Goal: Task Accomplishment & Management: Use online tool/utility

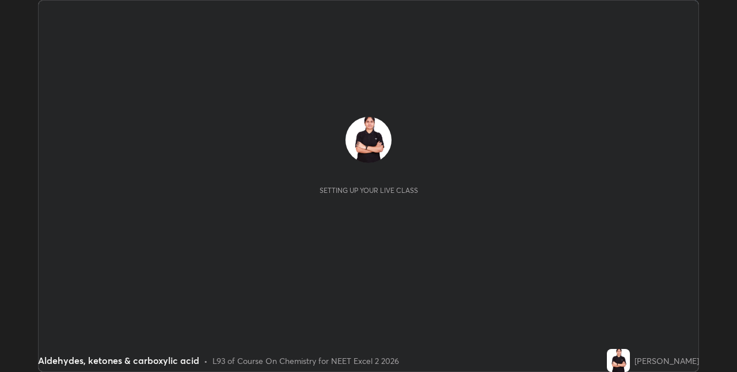
scroll to position [372, 737]
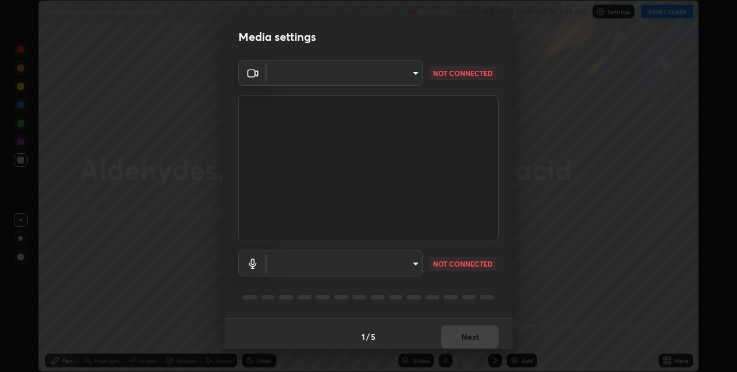
type input "8eb8a9b94d543390f1bf6c46f2de83bcb95ddf8c53c718d69585ea9f7ba8e57b"
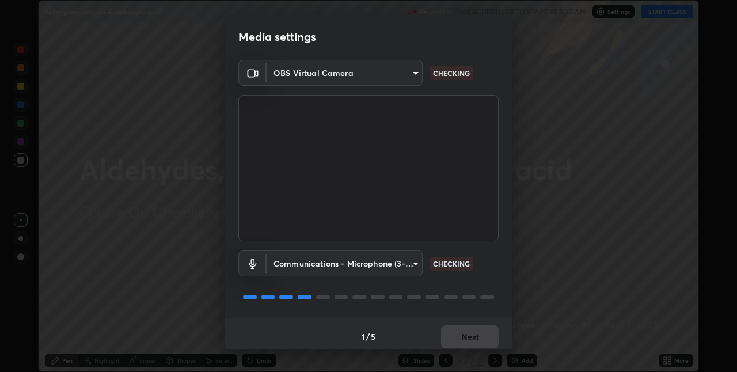
click at [360, 266] on body "Erase all Aldehydes, ketones & carboxylic acid Recording WAS SCHEDULED TO START…" at bounding box center [368, 186] width 737 height 372
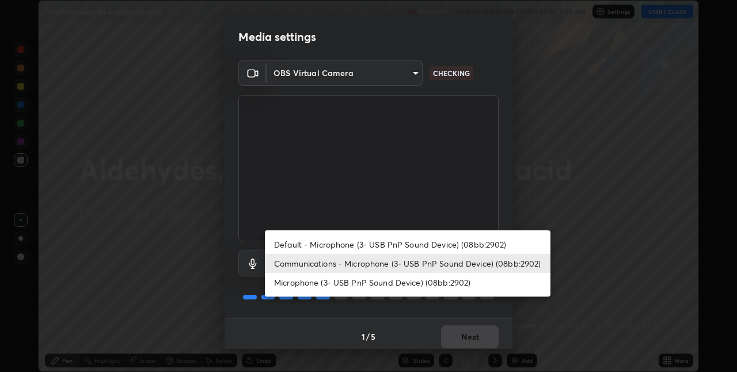
click at [363, 243] on li "Default - Microphone (3- USB PnP Sound Device) (08bb:2902)" at bounding box center [408, 244] width 286 height 19
type input "default"
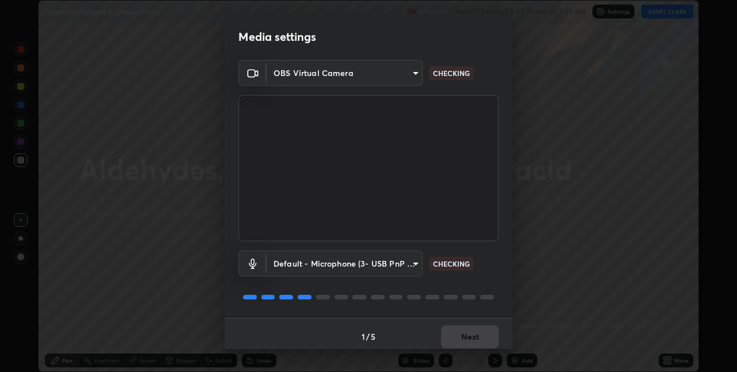
scroll to position [6, 0]
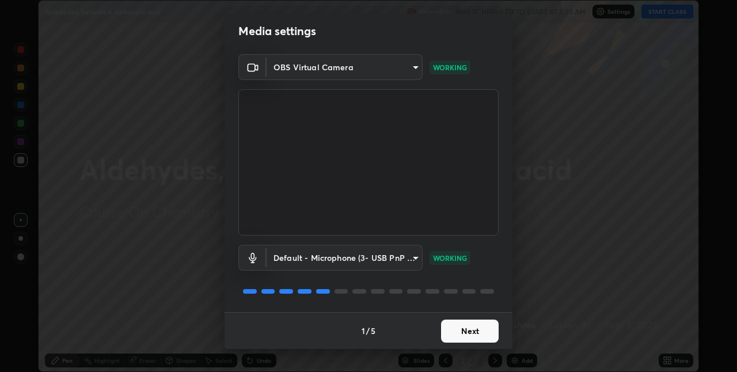
click at [461, 329] on button "Next" at bounding box center [470, 331] width 58 height 23
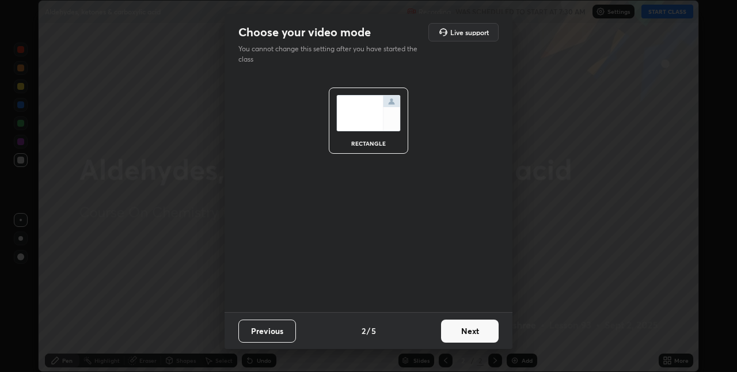
scroll to position [0, 0]
click at [462, 331] on button "Next" at bounding box center [470, 331] width 58 height 23
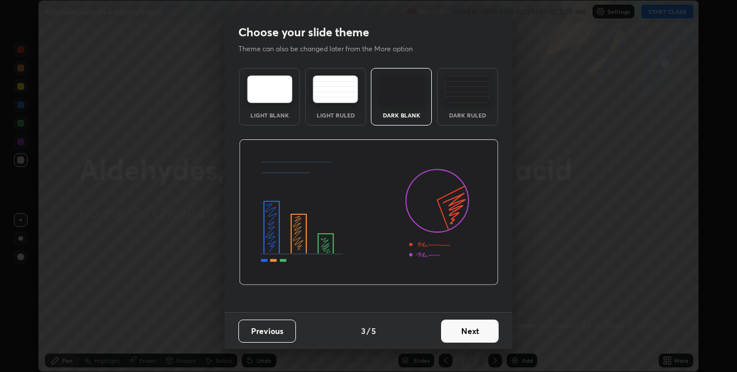
click at [463, 328] on button "Next" at bounding box center [470, 331] width 58 height 23
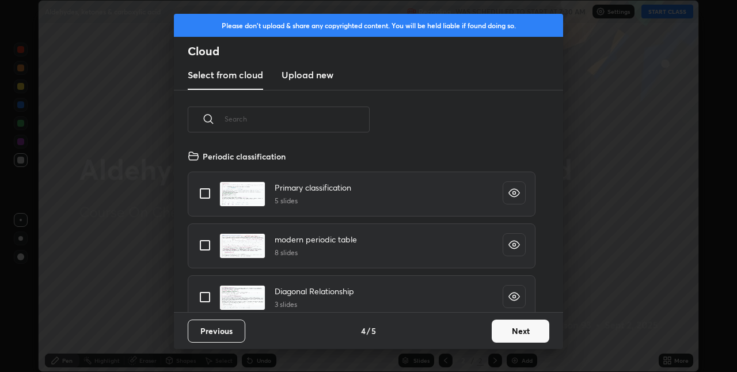
scroll to position [163, 370]
click at [496, 336] on button "Next" at bounding box center [521, 331] width 58 height 23
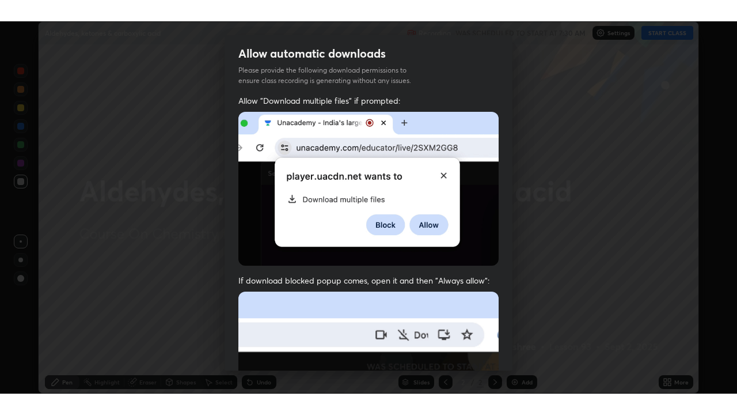
scroll to position [241, 0]
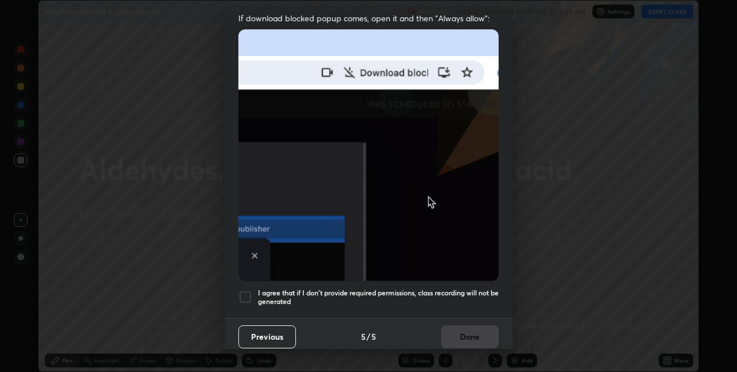
click at [250, 294] on div at bounding box center [245, 297] width 14 height 14
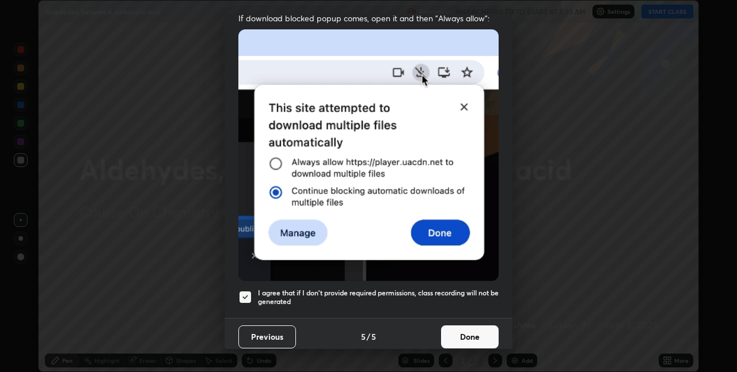
click at [482, 334] on button "Done" at bounding box center [470, 336] width 58 height 23
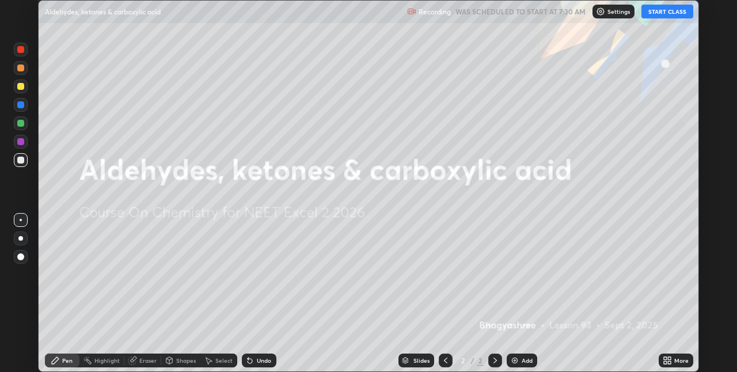
click at [658, 14] on button "START CLASS" at bounding box center [668, 12] width 52 height 14
click at [676, 362] on div "More" at bounding box center [682, 361] width 14 height 6
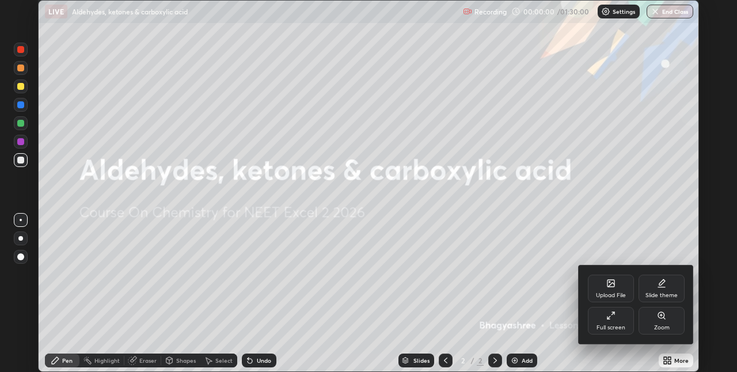
click at [614, 320] on icon at bounding box center [611, 315] width 9 height 9
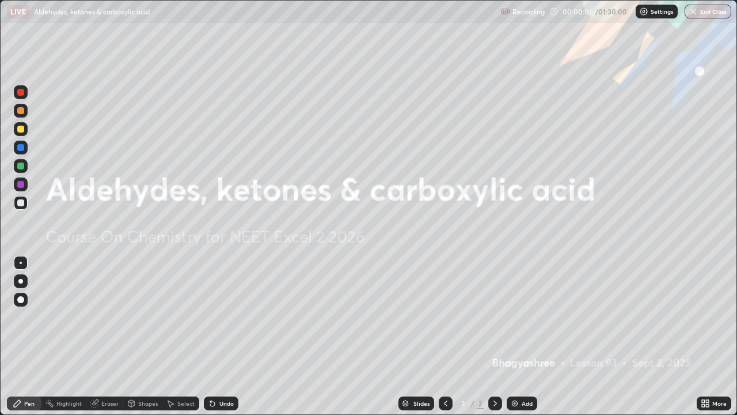
scroll to position [415, 737]
click at [520, 372] on div "Add" at bounding box center [522, 403] width 31 height 14
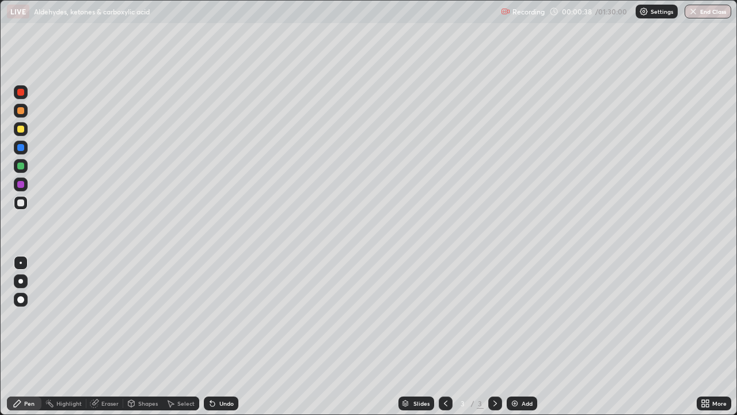
click at [105, 372] on div "Eraser" at bounding box center [104, 403] width 37 height 14
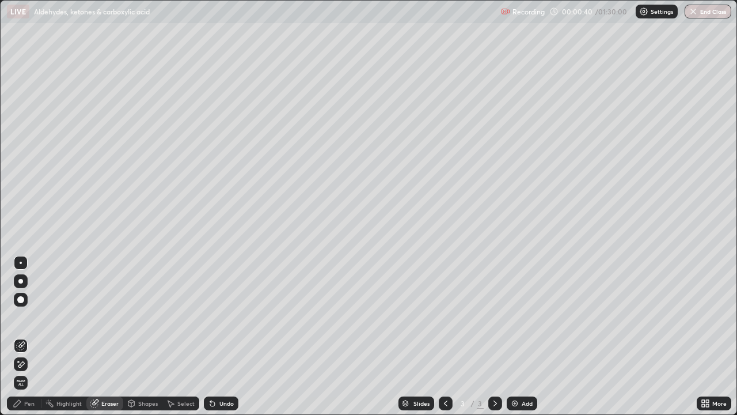
click at [28, 372] on div "Pen" at bounding box center [24, 403] width 35 height 14
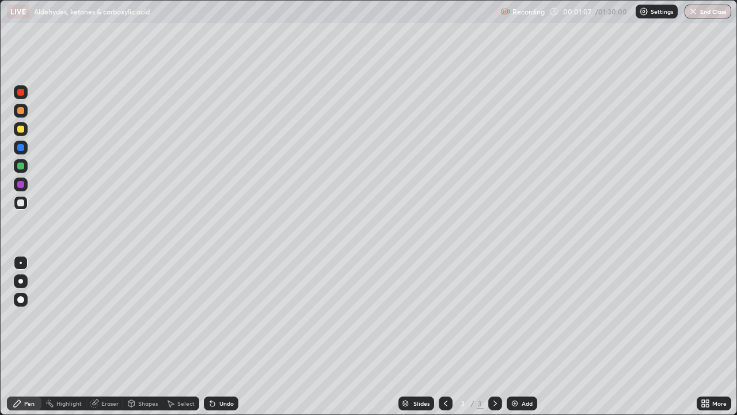
click at [22, 147] on div at bounding box center [20, 147] width 7 height 7
click at [25, 207] on div at bounding box center [21, 203] width 14 height 14
click at [524, 372] on div "Add" at bounding box center [522, 403] width 31 height 14
click at [21, 209] on div at bounding box center [21, 203] width 14 height 14
click at [105, 372] on div "Eraser" at bounding box center [109, 403] width 17 height 6
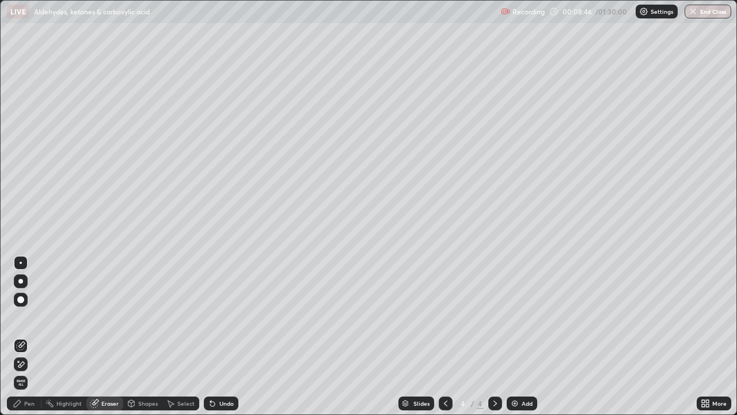
click at [25, 372] on div "Pen" at bounding box center [24, 403] width 35 height 14
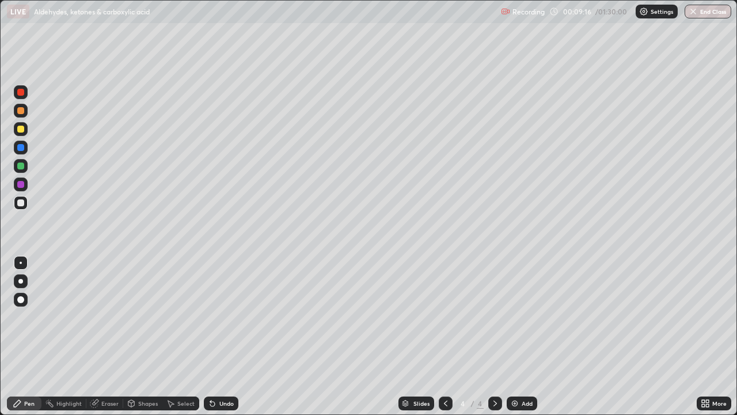
click at [101, 372] on div "Eraser" at bounding box center [104, 403] width 37 height 14
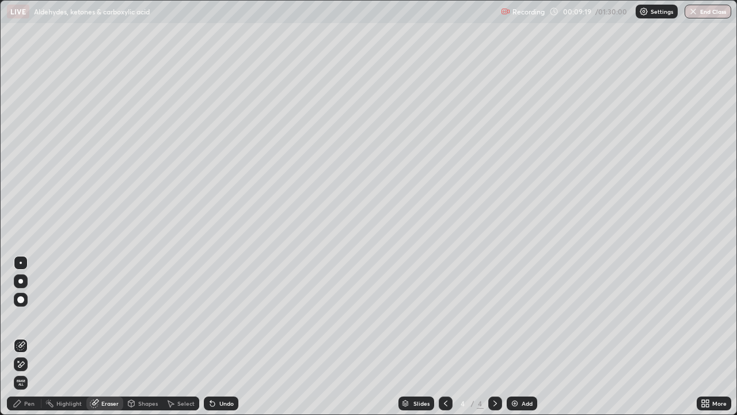
click at [27, 372] on div "Pen" at bounding box center [29, 403] width 10 height 6
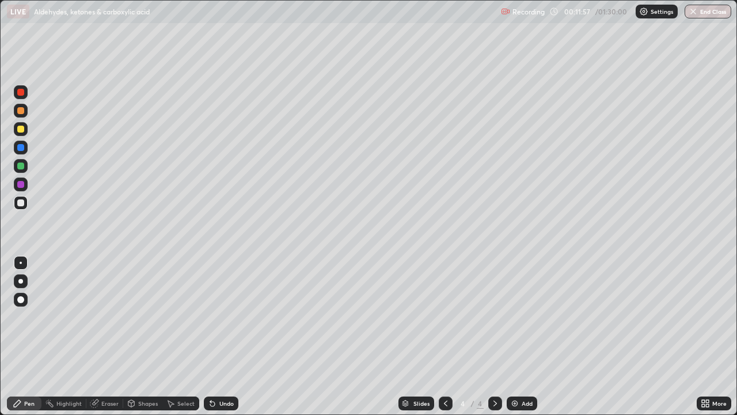
click at [21, 185] on div at bounding box center [20, 184] width 7 height 7
click at [22, 206] on div at bounding box center [20, 202] width 7 height 7
click at [24, 189] on div at bounding box center [21, 184] width 14 height 14
click at [24, 204] on div at bounding box center [20, 202] width 7 height 7
click at [108, 372] on div "Eraser" at bounding box center [109, 403] width 17 height 6
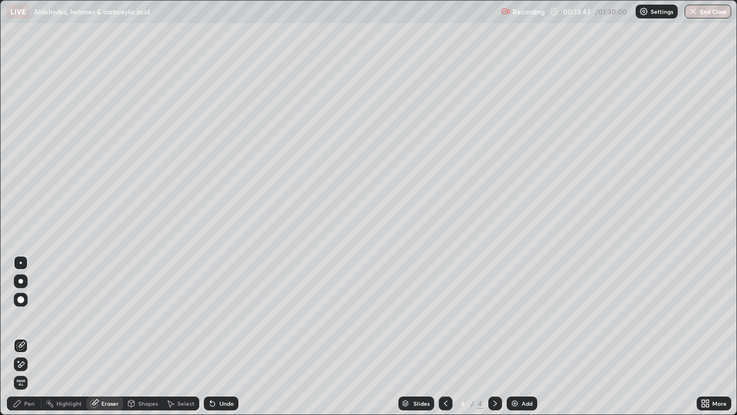
click at [26, 372] on div "Pen" at bounding box center [29, 403] width 10 height 6
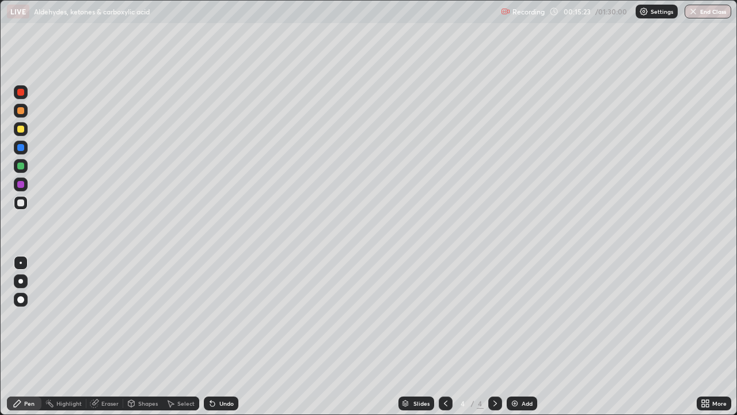
click at [22, 131] on div at bounding box center [20, 129] width 7 height 7
click at [215, 372] on icon at bounding box center [212, 403] width 9 height 9
click at [180, 372] on div "Select" at bounding box center [180, 403] width 37 height 14
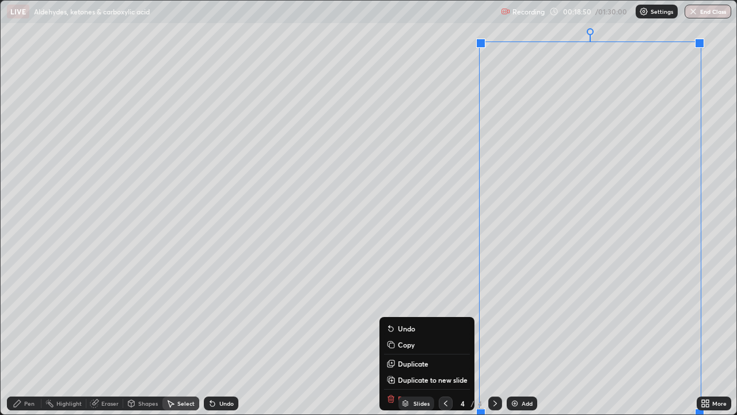
click at [513, 372] on img at bounding box center [514, 403] width 9 height 9
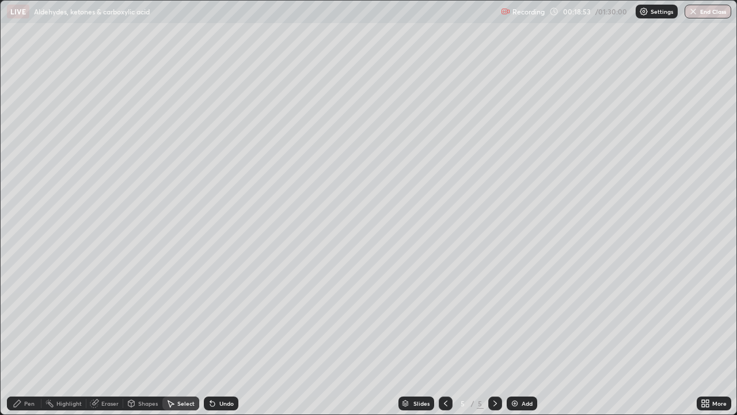
click at [29, 372] on div "Pen" at bounding box center [29, 403] width 10 height 6
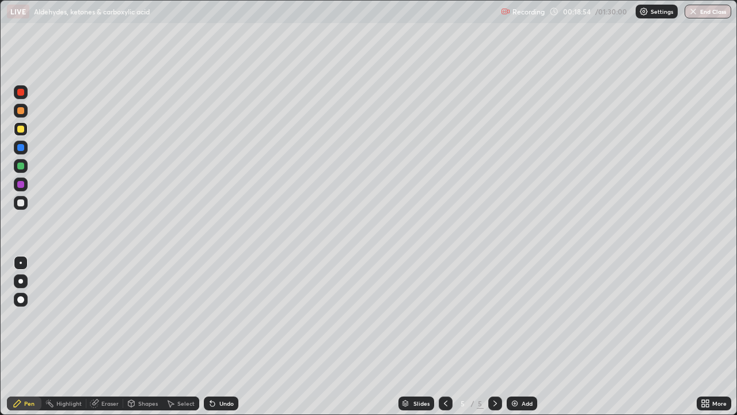
click at [22, 203] on div at bounding box center [20, 202] width 7 height 7
click at [208, 372] on icon at bounding box center [212, 403] width 9 height 9
click at [104, 372] on div "Eraser" at bounding box center [109, 403] width 17 height 6
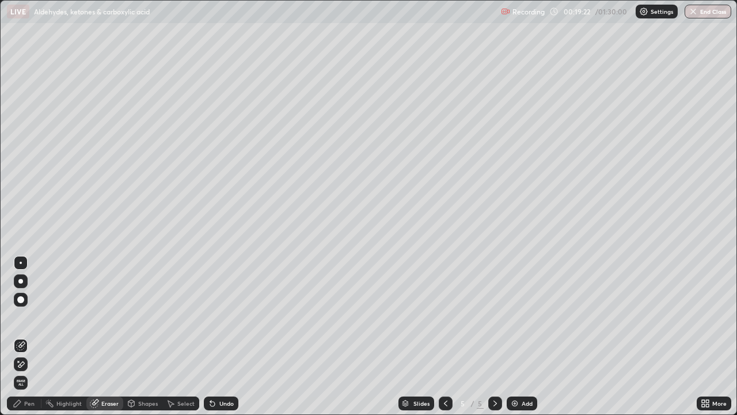
click at [26, 372] on div "Pen" at bounding box center [24, 403] width 35 height 14
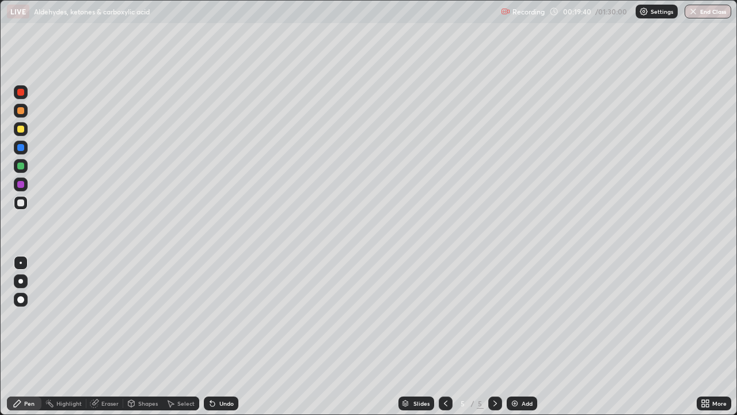
click at [103, 372] on div "Eraser" at bounding box center [104, 403] width 37 height 14
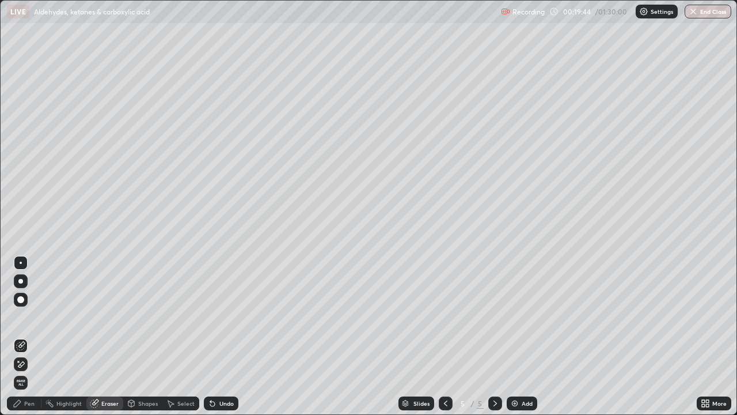
click at [26, 372] on div "Pen" at bounding box center [24, 403] width 35 height 14
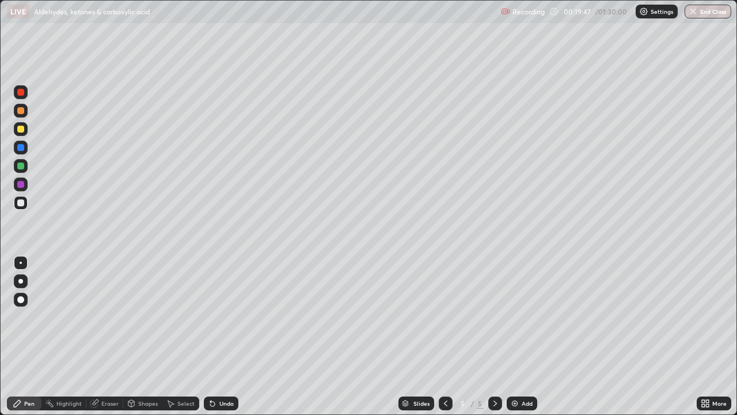
click at [100, 372] on div "Eraser" at bounding box center [104, 403] width 37 height 14
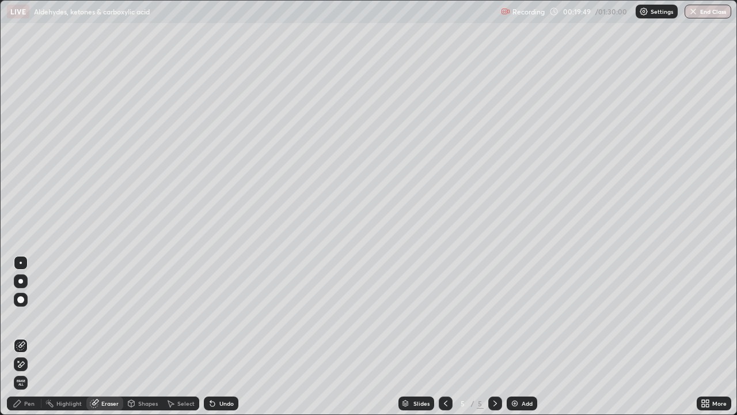
click at [29, 372] on div "Pen" at bounding box center [29, 403] width 10 height 6
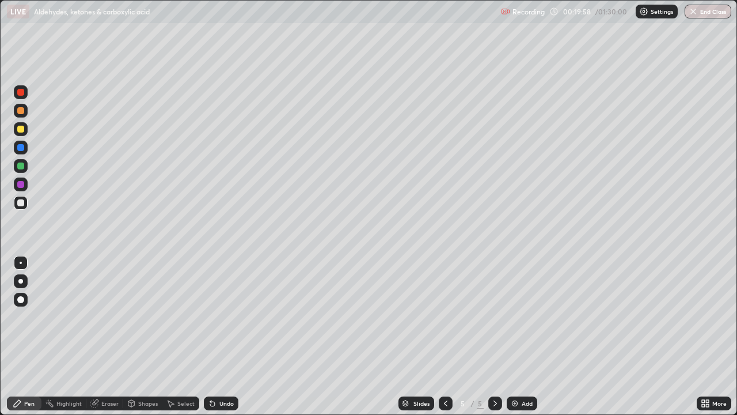
click at [210, 372] on icon at bounding box center [210, 400] width 1 height 1
click at [25, 150] on div at bounding box center [21, 148] width 14 height 14
click at [25, 203] on div at bounding box center [21, 203] width 14 height 14
click at [211, 372] on icon at bounding box center [212, 404] width 5 height 5
click at [22, 187] on div at bounding box center [20, 184] width 7 height 7
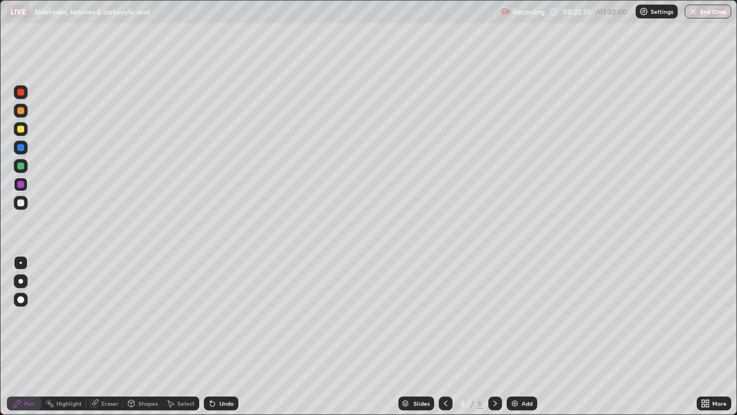
click at [21, 203] on div at bounding box center [20, 202] width 7 height 7
click at [16, 145] on div at bounding box center [21, 148] width 14 height 14
click at [23, 164] on div at bounding box center [20, 165] width 7 height 7
click at [21, 203] on div at bounding box center [20, 202] width 7 height 7
click at [517, 372] on img at bounding box center [514, 403] width 9 height 9
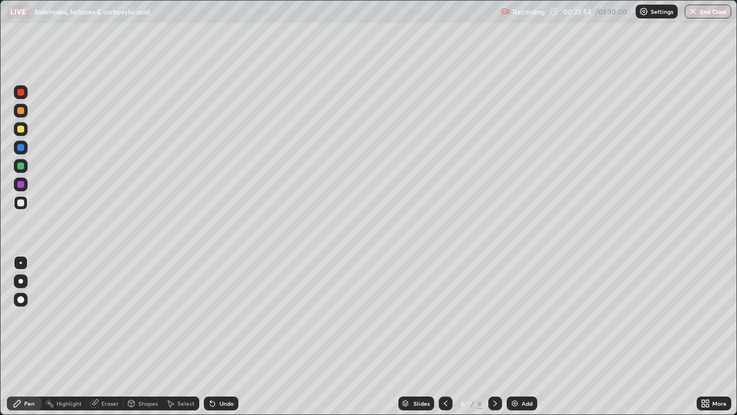
click at [445, 372] on icon at bounding box center [445, 403] width 9 height 9
click at [496, 372] on icon at bounding box center [495, 403] width 9 height 9
click at [21, 93] on div at bounding box center [20, 92] width 7 height 7
click at [27, 207] on div at bounding box center [21, 203] width 14 height 18
click at [216, 372] on div "Undo" at bounding box center [221, 403] width 35 height 14
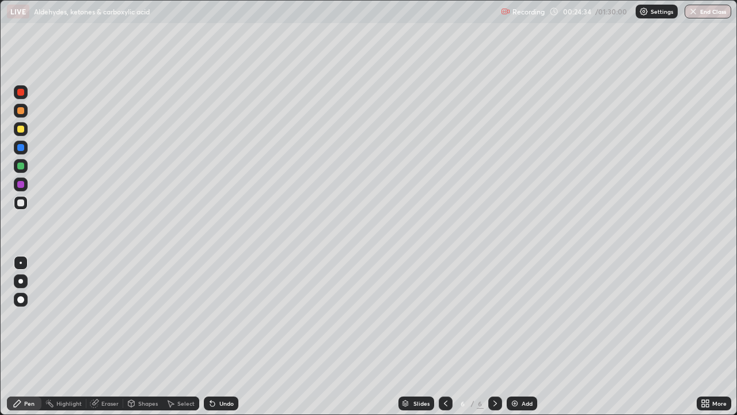
click at [21, 185] on div at bounding box center [20, 184] width 7 height 7
click at [26, 204] on div at bounding box center [21, 203] width 14 height 14
click at [210, 372] on icon at bounding box center [210, 400] width 1 height 1
click at [21, 184] on div at bounding box center [20, 184] width 7 height 7
click at [21, 166] on div at bounding box center [20, 165] width 7 height 7
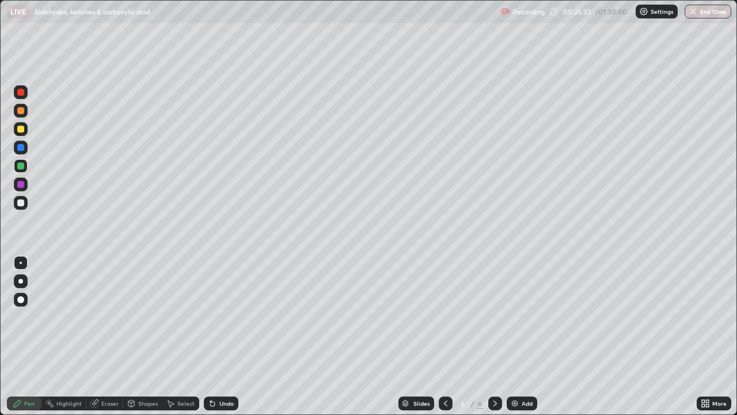
click at [26, 203] on div at bounding box center [21, 203] width 14 height 14
click at [21, 184] on div at bounding box center [20, 184] width 7 height 7
click at [22, 203] on div at bounding box center [20, 202] width 7 height 7
click at [445, 372] on icon at bounding box center [445, 403] width 3 height 6
click at [489, 372] on div at bounding box center [495, 403] width 14 height 14
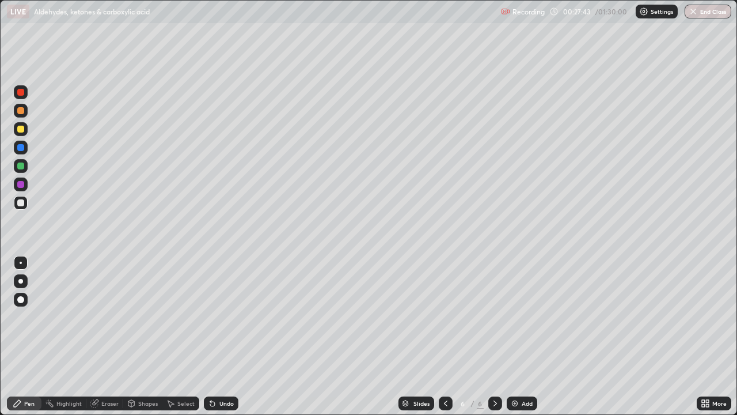
click at [445, 372] on icon at bounding box center [445, 403] width 9 height 9
click at [494, 372] on icon at bounding box center [495, 403] width 9 height 9
click at [522, 372] on div "Add" at bounding box center [527, 403] width 11 height 6
click at [446, 372] on icon at bounding box center [445, 403] width 9 height 9
click at [210, 372] on icon at bounding box center [210, 400] width 1 height 1
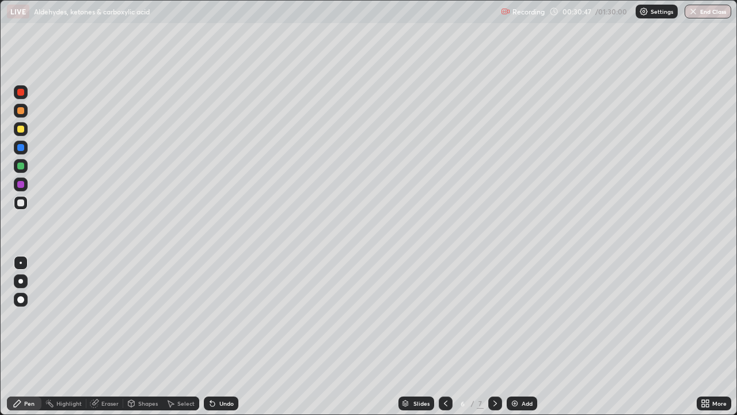
click at [450, 372] on div at bounding box center [446, 403] width 14 height 14
click at [494, 372] on icon at bounding box center [495, 403] width 9 height 9
click at [444, 372] on icon at bounding box center [445, 403] width 3 height 6
click at [494, 372] on icon at bounding box center [495, 403] width 9 height 9
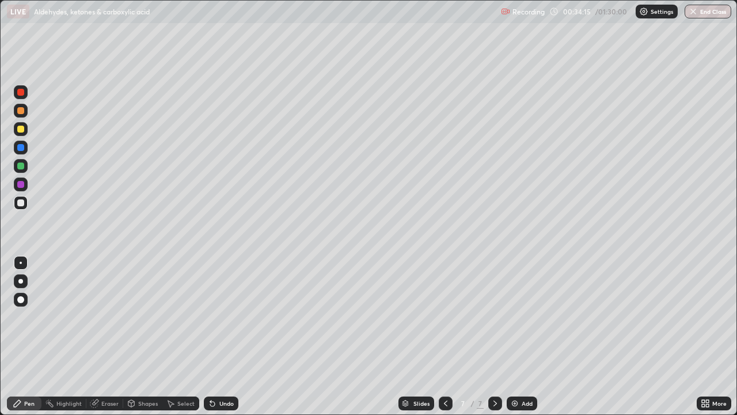
click at [111, 372] on div "Eraser" at bounding box center [109, 403] width 17 height 6
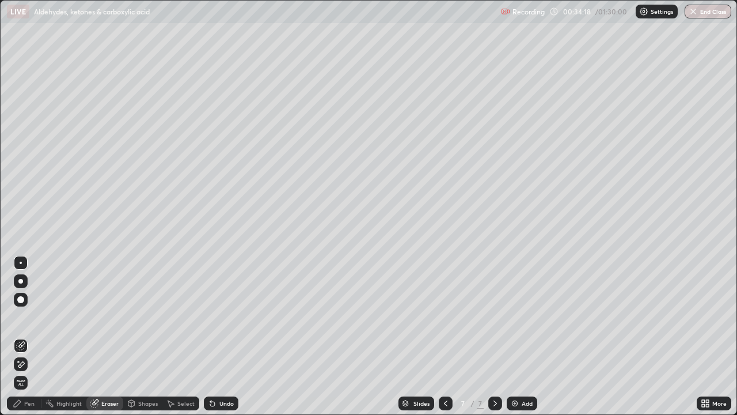
click at [25, 372] on div "Pen" at bounding box center [29, 403] width 10 height 6
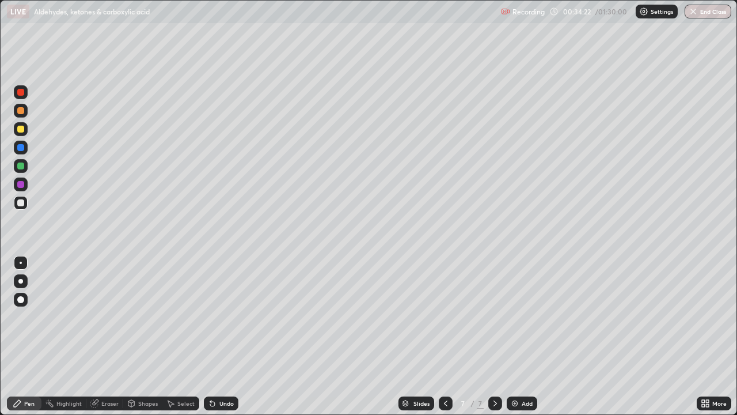
click at [23, 111] on div at bounding box center [20, 110] width 7 height 7
click at [20, 203] on div at bounding box center [20, 202] width 7 height 7
click at [220, 372] on div "Undo" at bounding box center [226, 403] width 14 height 6
click at [219, 372] on div "Undo" at bounding box center [226, 403] width 14 height 6
click at [213, 372] on icon at bounding box center [212, 404] width 5 height 5
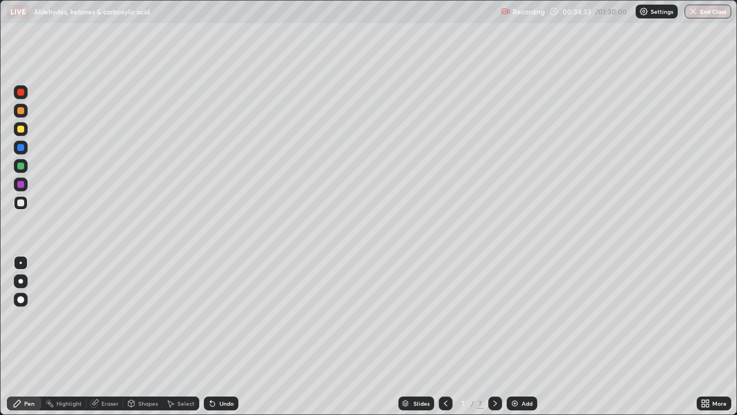
click at [21, 129] on div at bounding box center [20, 129] width 7 height 7
click at [20, 116] on div at bounding box center [21, 111] width 14 height 14
click at [24, 206] on div at bounding box center [21, 203] width 14 height 14
click at [21, 187] on div at bounding box center [20, 184] width 7 height 7
click at [21, 149] on div at bounding box center [20, 147] width 7 height 7
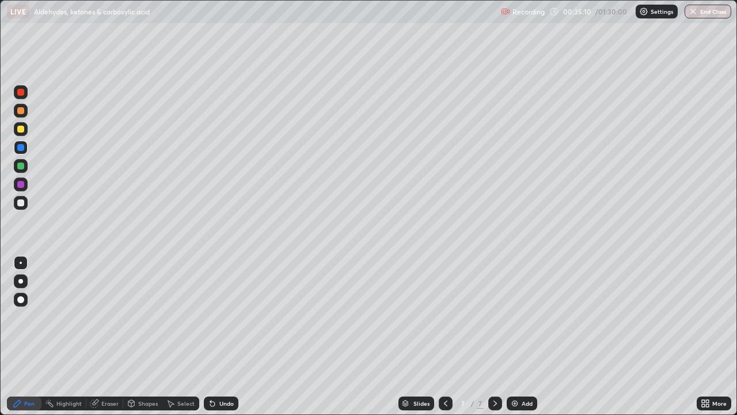
click at [107, 372] on div "Eraser" at bounding box center [109, 403] width 17 height 6
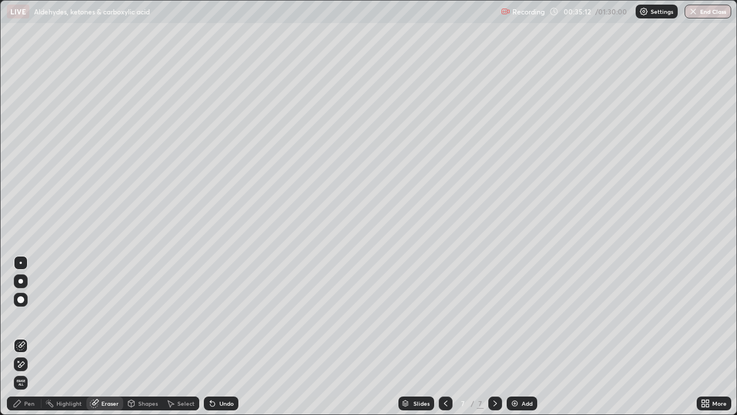
click at [22, 372] on div "Pen" at bounding box center [24, 403] width 35 height 14
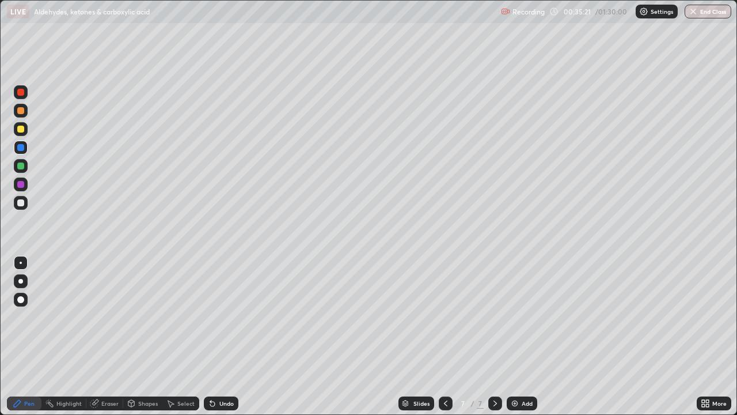
click at [21, 202] on div at bounding box center [20, 202] width 7 height 7
click at [217, 372] on div "Undo" at bounding box center [221, 403] width 35 height 14
click at [214, 372] on icon at bounding box center [212, 403] width 9 height 9
click at [23, 130] on div at bounding box center [20, 129] width 7 height 7
click at [21, 113] on div at bounding box center [20, 110] width 7 height 7
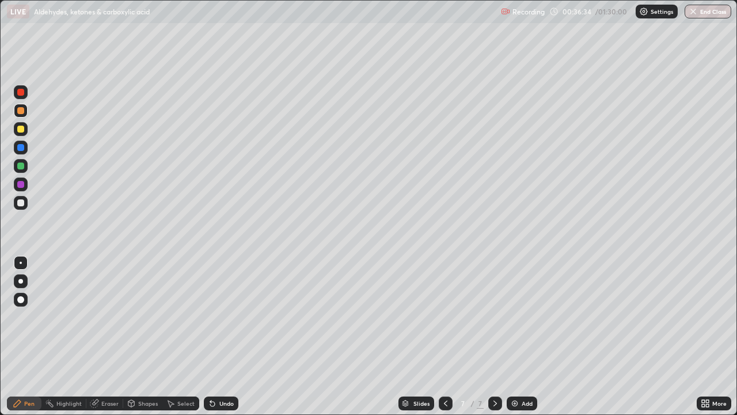
click at [18, 205] on div at bounding box center [20, 202] width 7 height 7
click at [22, 207] on div at bounding box center [21, 203] width 14 height 14
click at [21, 109] on div at bounding box center [20, 110] width 7 height 7
click at [24, 180] on div at bounding box center [21, 184] width 14 height 14
click at [216, 372] on div "Undo" at bounding box center [221, 403] width 35 height 14
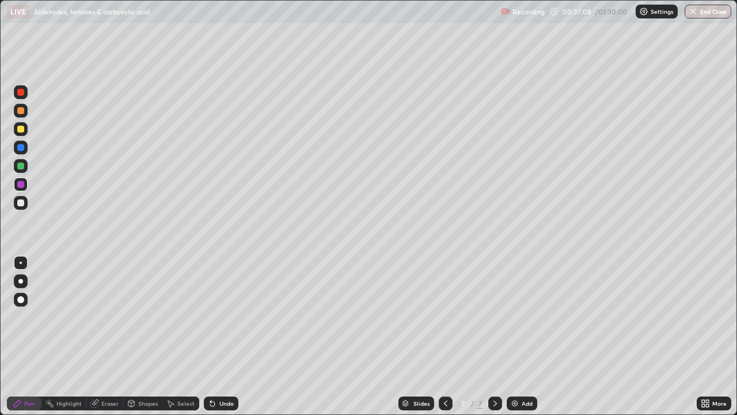
click at [19, 111] on div at bounding box center [20, 110] width 7 height 7
click at [26, 205] on div at bounding box center [21, 203] width 14 height 14
click at [25, 181] on div at bounding box center [21, 184] width 14 height 14
click at [22, 203] on div at bounding box center [20, 202] width 7 height 7
click at [22, 129] on div at bounding box center [20, 129] width 7 height 7
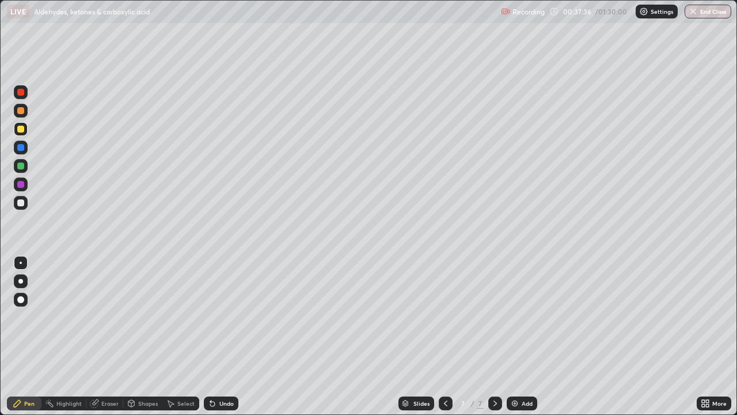
click at [221, 372] on div "Undo" at bounding box center [221, 403] width 35 height 14
click at [512, 372] on img at bounding box center [514, 403] width 9 height 9
click at [25, 203] on div at bounding box center [21, 203] width 14 height 14
click at [21, 152] on div at bounding box center [21, 148] width 14 height 14
click at [213, 372] on icon at bounding box center [212, 403] width 9 height 9
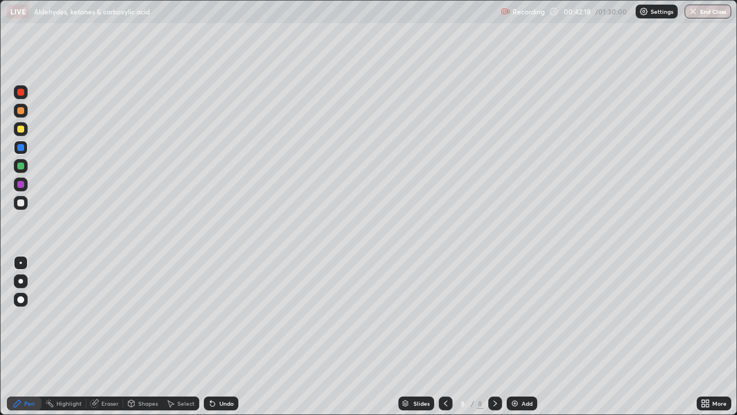
click at [23, 205] on div at bounding box center [20, 202] width 7 height 7
click at [24, 150] on div at bounding box center [21, 148] width 14 height 14
click at [21, 128] on div at bounding box center [20, 129] width 7 height 7
click at [21, 203] on div at bounding box center [20, 202] width 7 height 7
click at [217, 372] on div "Undo" at bounding box center [221, 403] width 35 height 14
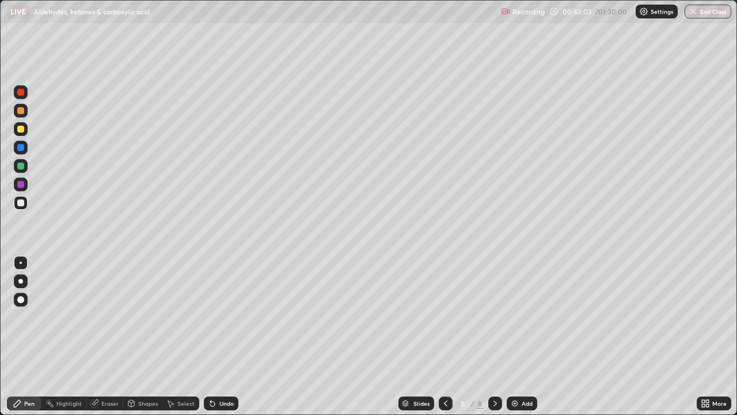
click at [210, 372] on icon at bounding box center [210, 400] width 1 height 1
click at [216, 372] on div "Undo" at bounding box center [221, 403] width 35 height 14
click at [210, 372] on icon at bounding box center [210, 400] width 1 height 1
click at [516, 372] on img at bounding box center [514, 403] width 9 height 9
click at [20, 129] on div at bounding box center [20, 129] width 7 height 7
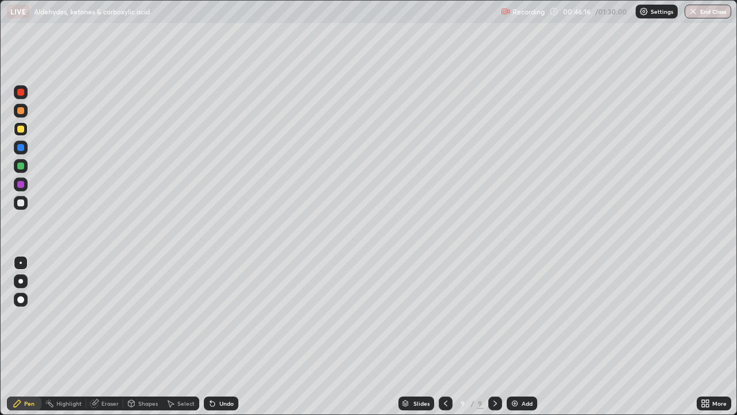
click at [19, 203] on div at bounding box center [20, 202] width 7 height 7
click at [221, 372] on div "Undo" at bounding box center [226, 403] width 14 height 6
click at [21, 148] on div at bounding box center [20, 147] width 7 height 7
click at [26, 204] on div at bounding box center [21, 203] width 14 height 14
click at [108, 372] on div "Eraser" at bounding box center [109, 403] width 17 height 6
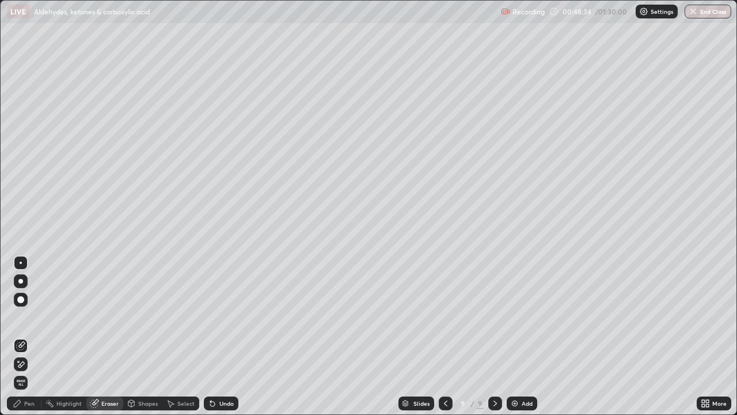
click at [516, 372] on img at bounding box center [514, 403] width 9 height 9
click at [31, 372] on div "Pen" at bounding box center [29, 403] width 10 height 6
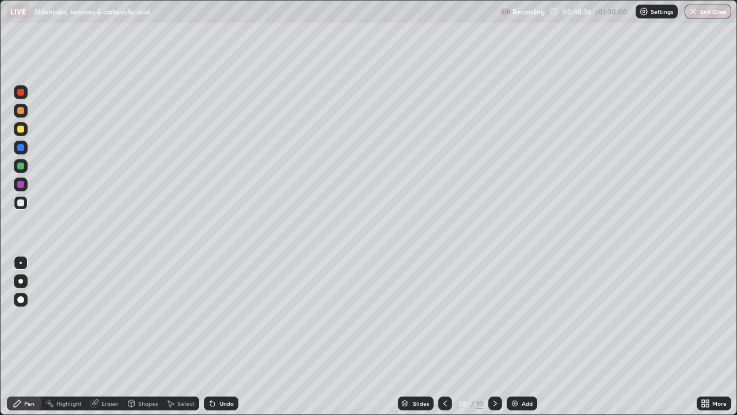
click at [26, 204] on div at bounding box center [21, 203] width 14 height 14
click at [22, 126] on div at bounding box center [20, 129] width 7 height 7
click at [20, 186] on div at bounding box center [20, 184] width 7 height 7
click at [21, 129] on div at bounding box center [20, 129] width 7 height 7
click at [444, 372] on icon at bounding box center [445, 403] width 9 height 9
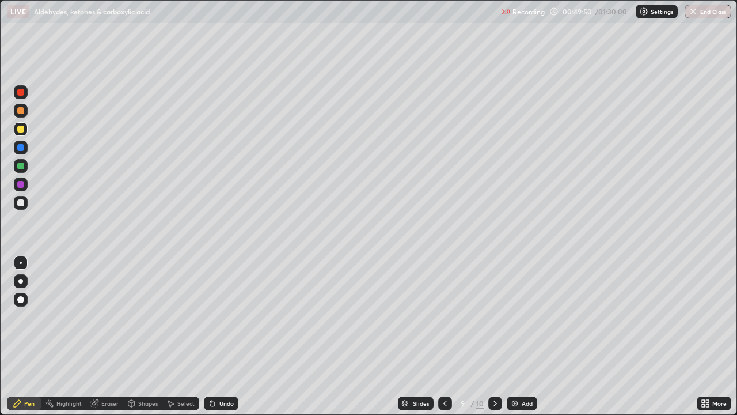
click at [21, 202] on div at bounding box center [20, 202] width 7 height 7
click at [108, 372] on div "Eraser" at bounding box center [109, 403] width 17 height 6
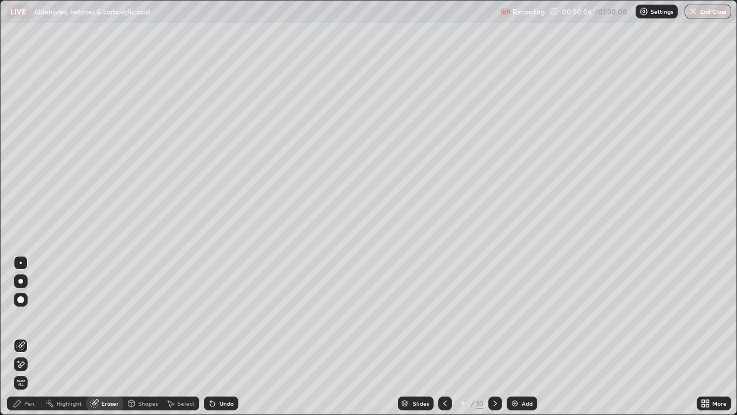
click at [34, 372] on div "Pen" at bounding box center [29, 403] width 10 height 6
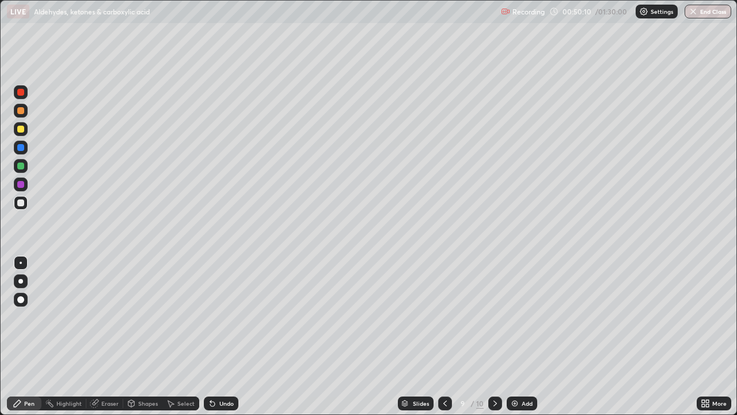
click at [211, 372] on icon at bounding box center [212, 404] width 5 height 5
click at [219, 372] on div "Undo" at bounding box center [226, 403] width 14 height 6
click at [215, 372] on div "Undo" at bounding box center [221, 403] width 35 height 14
click at [215, 372] on icon at bounding box center [212, 403] width 9 height 9
click at [211, 372] on icon at bounding box center [212, 404] width 5 height 5
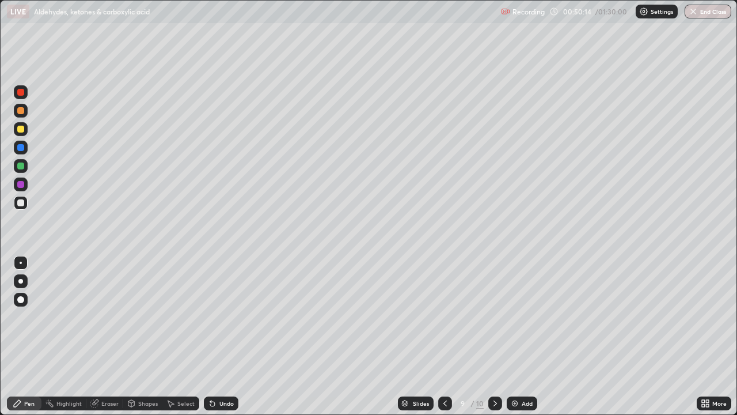
click at [107, 372] on div "Eraser" at bounding box center [104, 403] width 37 height 14
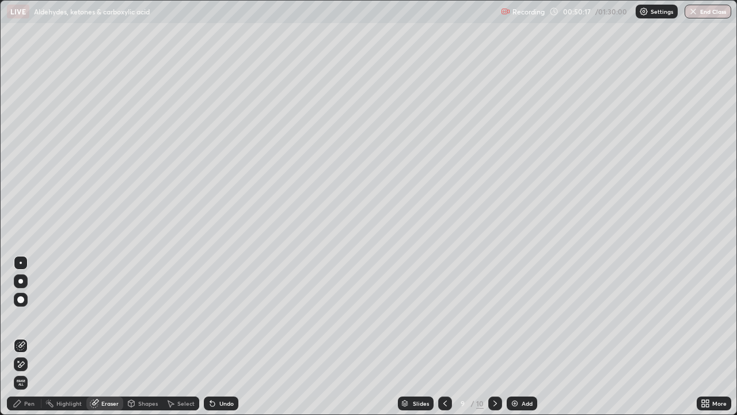
click at [32, 372] on div "Pen" at bounding box center [24, 403] width 35 height 14
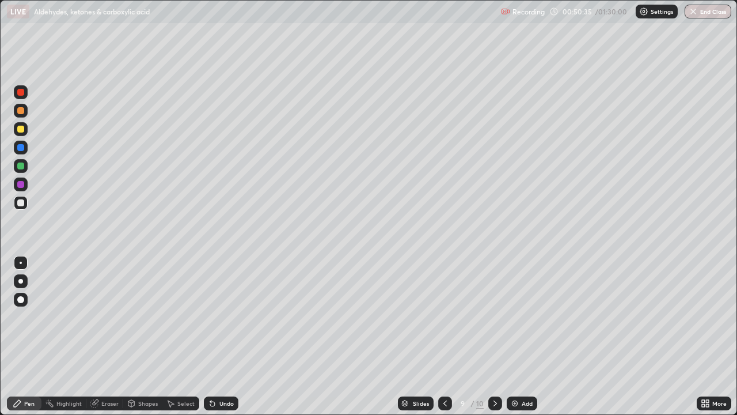
click at [495, 372] on icon at bounding box center [495, 403] width 3 height 6
click at [442, 372] on icon at bounding box center [445, 403] width 9 height 9
click at [495, 372] on icon at bounding box center [495, 403] width 9 height 9
click at [28, 372] on div "Pen" at bounding box center [29, 403] width 10 height 6
click at [22, 205] on div at bounding box center [20, 202] width 7 height 7
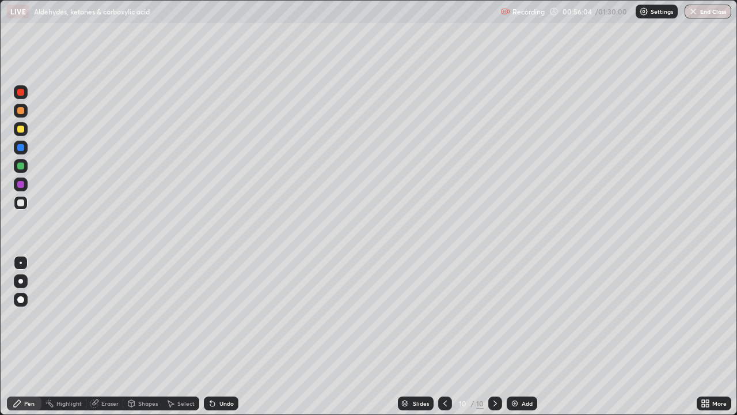
click at [210, 372] on icon at bounding box center [212, 404] width 5 height 5
click at [215, 372] on div "Undo" at bounding box center [221, 403] width 35 height 14
click at [214, 372] on icon at bounding box center [212, 403] width 9 height 9
click at [210, 372] on icon at bounding box center [210, 400] width 1 height 1
click at [216, 372] on div "Undo" at bounding box center [221, 403] width 35 height 14
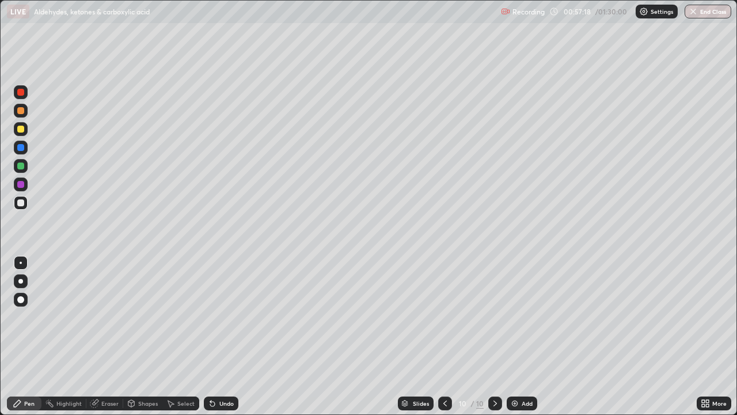
click at [25, 186] on div at bounding box center [21, 184] width 14 height 14
click at [31, 372] on div "Pen" at bounding box center [29, 403] width 10 height 6
click at [24, 207] on div at bounding box center [21, 203] width 14 height 14
click at [213, 372] on icon at bounding box center [212, 404] width 5 height 5
click at [170, 372] on icon at bounding box center [171, 403] width 6 height 7
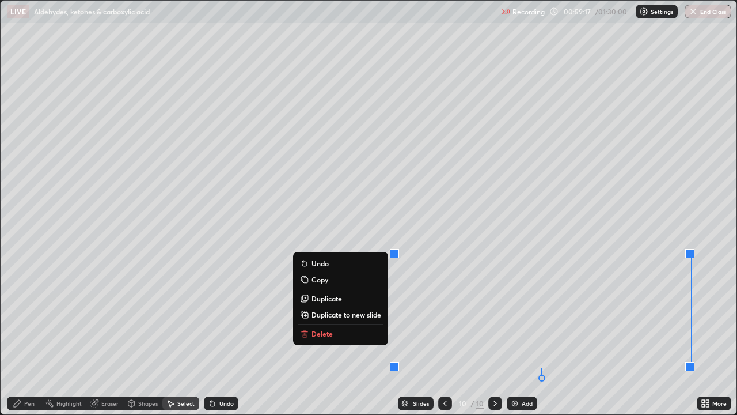
click at [323, 330] on p "Delete" at bounding box center [322, 333] width 21 height 9
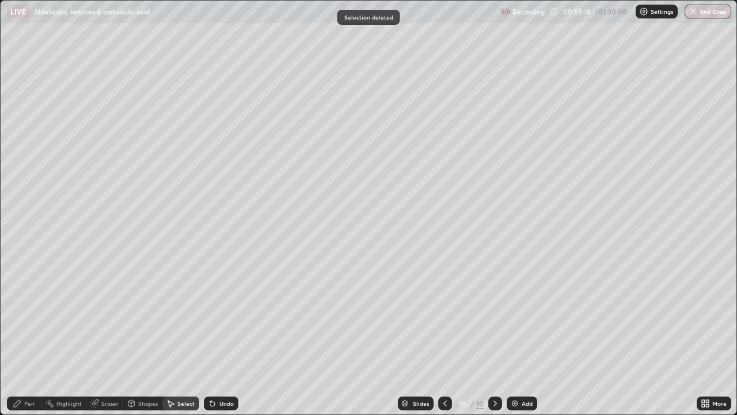
click at [35, 372] on div "Pen" at bounding box center [24, 403] width 35 height 14
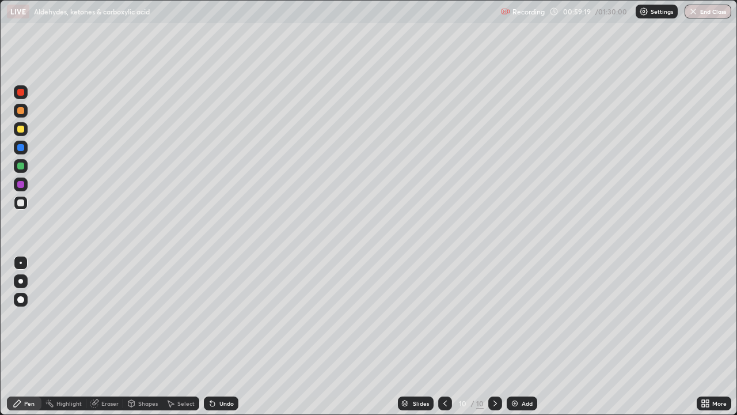
click at [18, 187] on div at bounding box center [20, 184] width 7 height 7
click at [177, 372] on div "Select" at bounding box center [185, 403] width 17 height 6
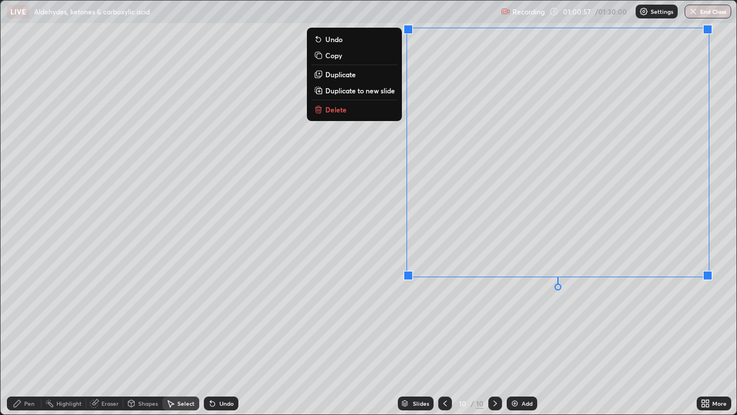
click at [362, 90] on p "Duplicate to new slide" at bounding box center [360, 90] width 70 height 9
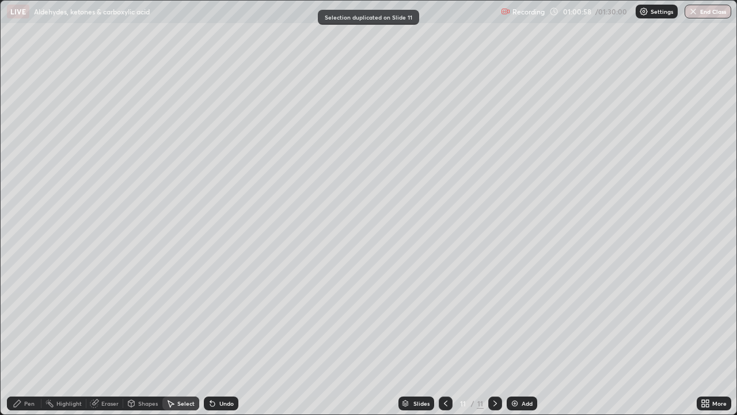
click at [36, 372] on div "Pen" at bounding box center [24, 403] width 35 height 14
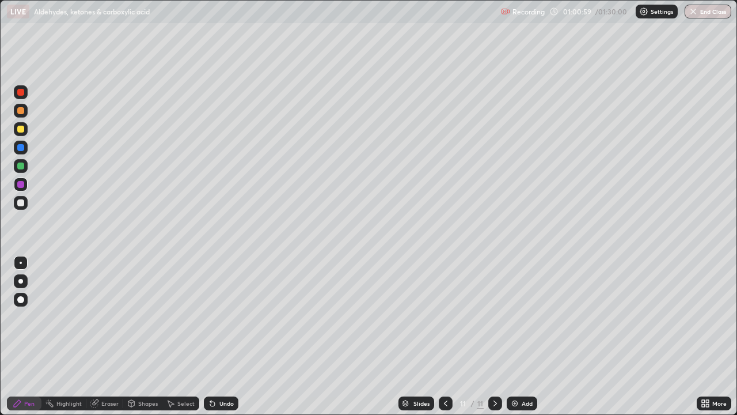
click at [210, 372] on icon at bounding box center [210, 400] width 1 height 1
click at [21, 203] on div at bounding box center [20, 202] width 7 height 7
click at [221, 372] on div "Undo" at bounding box center [221, 403] width 35 height 14
click at [219, 372] on div "Undo" at bounding box center [226, 403] width 14 height 6
click at [217, 372] on div "Undo" at bounding box center [221, 403] width 35 height 14
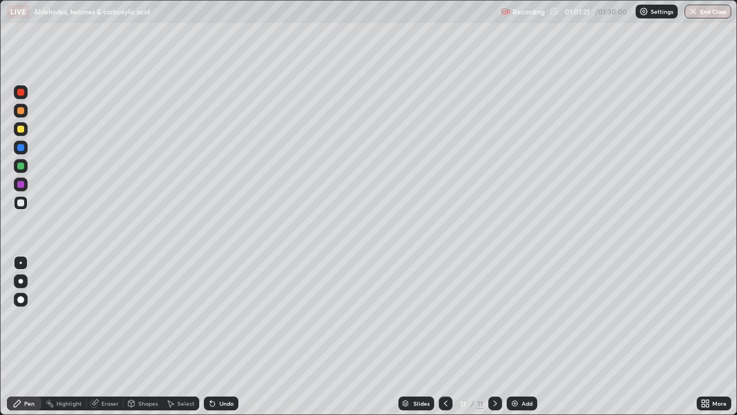
click at [21, 113] on div at bounding box center [20, 110] width 7 height 7
click at [21, 203] on div at bounding box center [20, 202] width 7 height 7
click at [24, 183] on div at bounding box center [20, 184] width 7 height 7
click at [22, 135] on div at bounding box center [21, 129] width 14 height 14
click at [17, 108] on div at bounding box center [21, 111] width 14 height 14
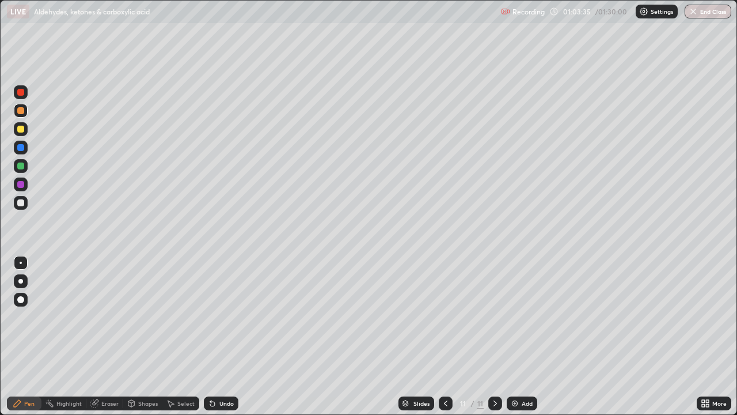
click at [24, 149] on div at bounding box center [20, 147] width 7 height 7
click at [179, 372] on div "Select" at bounding box center [185, 403] width 17 height 6
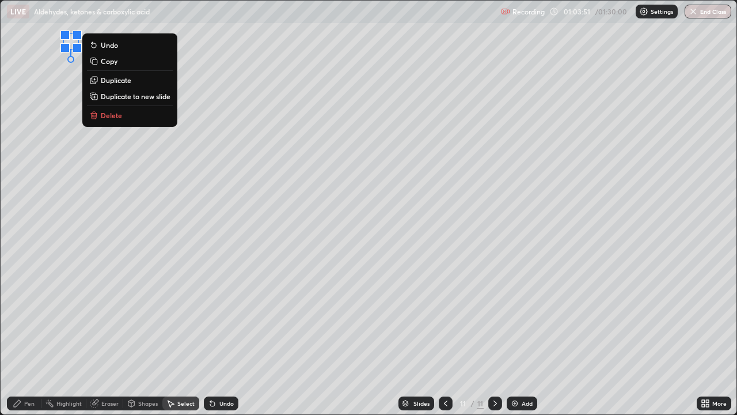
click at [26, 362] on div "Erase all" at bounding box center [21, 207] width 28 height 369
click at [40, 359] on div "0 ° Undo Copy Duplicate Duplicate to new slide Delete" at bounding box center [369, 208] width 736 height 414
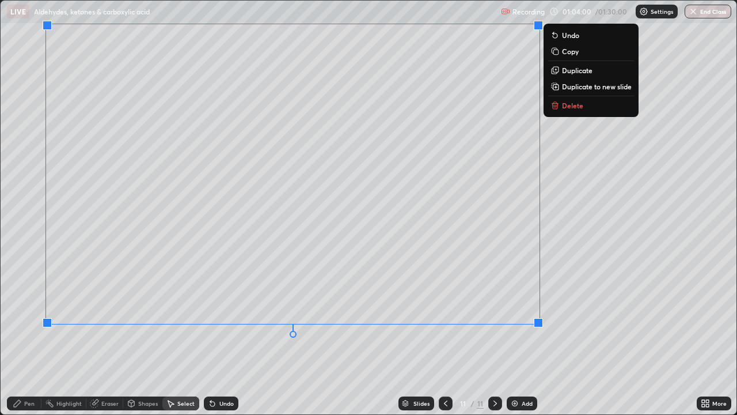
click at [564, 88] on p "Duplicate to new slide" at bounding box center [597, 86] width 70 height 9
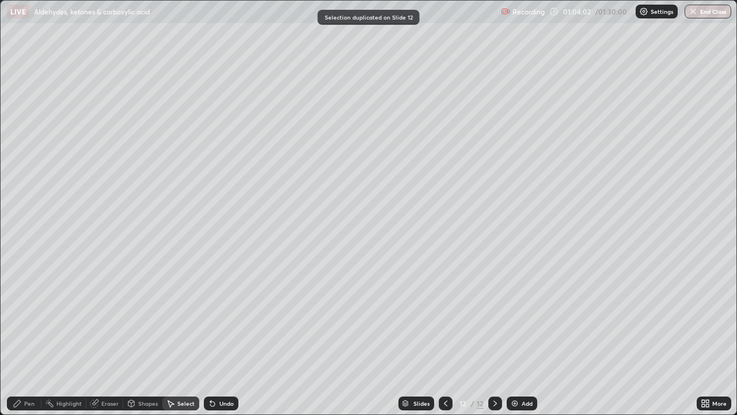
click at [105, 372] on div "Eraser" at bounding box center [104, 403] width 37 height 14
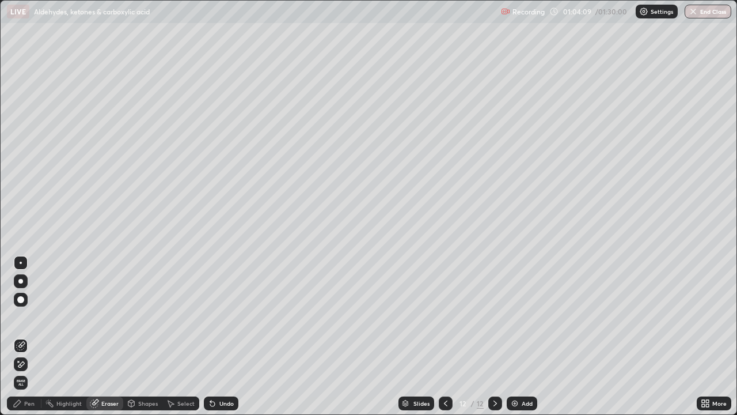
click at [29, 372] on div "Pen" at bounding box center [29, 403] width 10 height 6
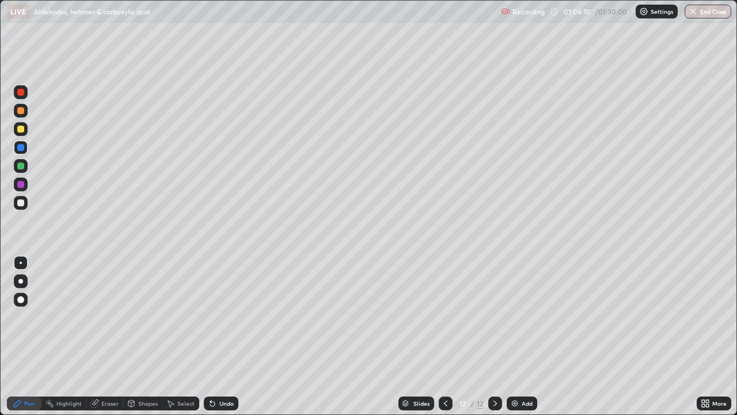
click at [21, 203] on div at bounding box center [20, 202] width 7 height 7
click at [27, 187] on div at bounding box center [21, 184] width 14 height 14
click at [217, 372] on div "Undo" at bounding box center [221, 403] width 35 height 14
click at [175, 372] on div "Select" at bounding box center [180, 403] width 37 height 14
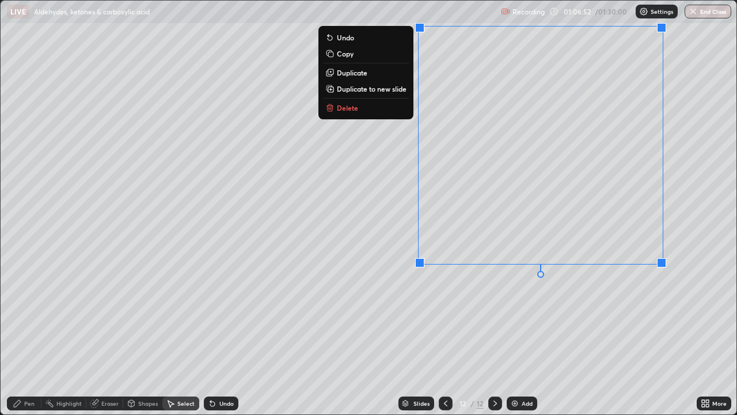
click at [391, 88] on p "Duplicate to new slide" at bounding box center [372, 88] width 70 height 9
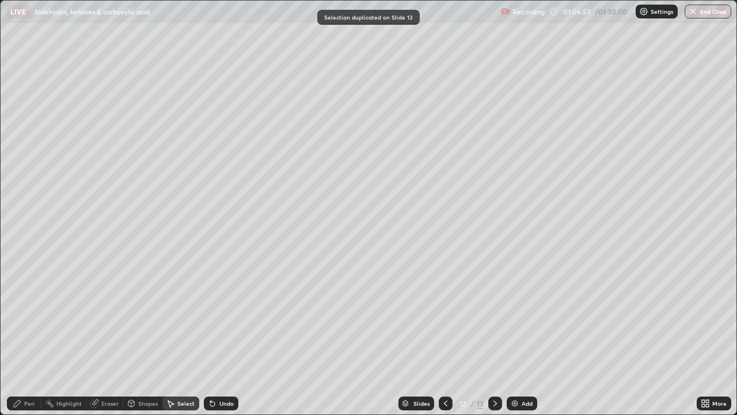
click at [28, 372] on div "Pen" at bounding box center [29, 403] width 10 height 6
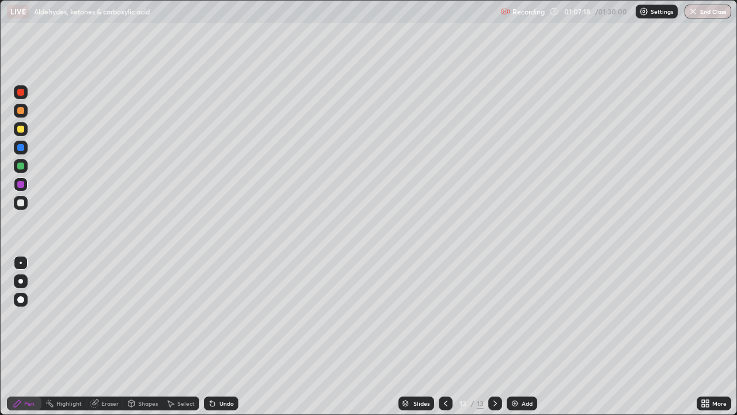
click at [31, 372] on div "Pen" at bounding box center [29, 403] width 10 height 6
click at [20, 207] on div at bounding box center [21, 203] width 14 height 14
click at [23, 185] on div at bounding box center [20, 184] width 7 height 7
click at [25, 201] on div at bounding box center [21, 203] width 14 height 14
click at [109, 372] on div "Eraser" at bounding box center [109, 403] width 17 height 6
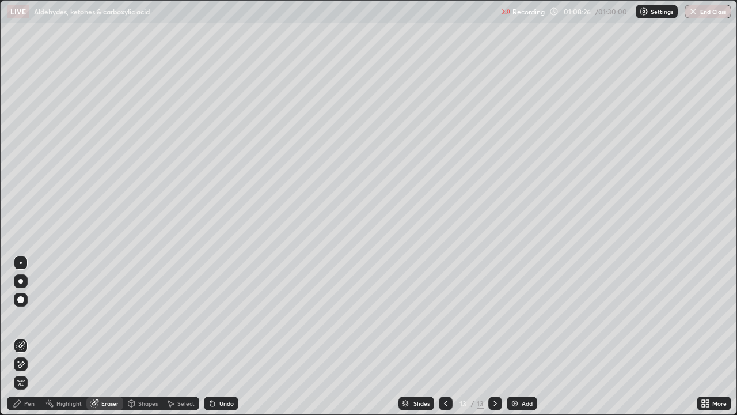
click at [31, 372] on div "Pen" at bounding box center [29, 403] width 10 height 6
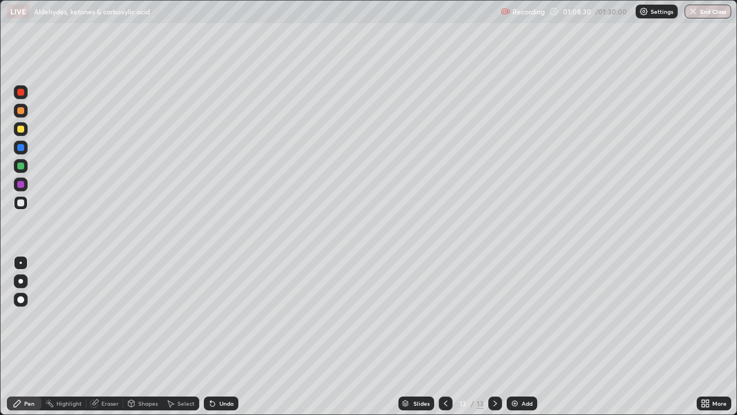
click at [21, 111] on div at bounding box center [20, 110] width 7 height 7
click at [24, 204] on div at bounding box center [20, 202] width 7 height 7
click at [21, 187] on div at bounding box center [20, 184] width 7 height 7
click at [21, 203] on div at bounding box center [20, 202] width 7 height 7
click at [18, 186] on div at bounding box center [20, 184] width 7 height 7
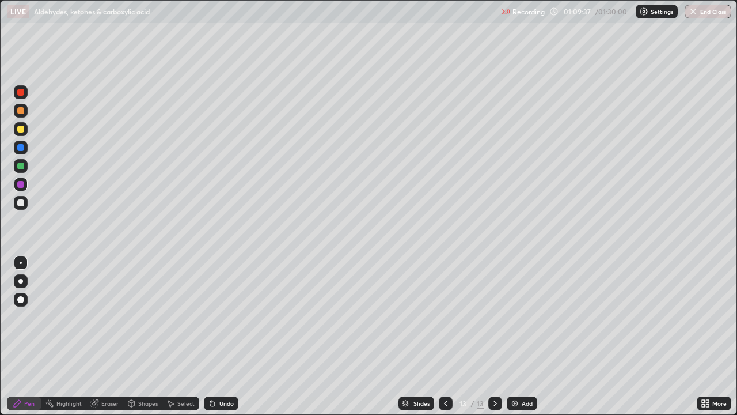
click at [19, 204] on div at bounding box center [20, 202] width 7 height 7
click at [105, 372] on div "Eraser" at bounding box center [104, 403] width 37 height 14
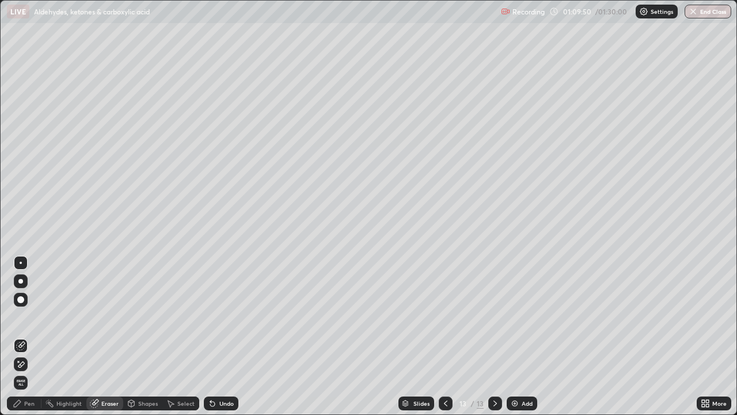
click at [24, 372] on div "Pen" at bounding box center [24, 403] width 35 height 14
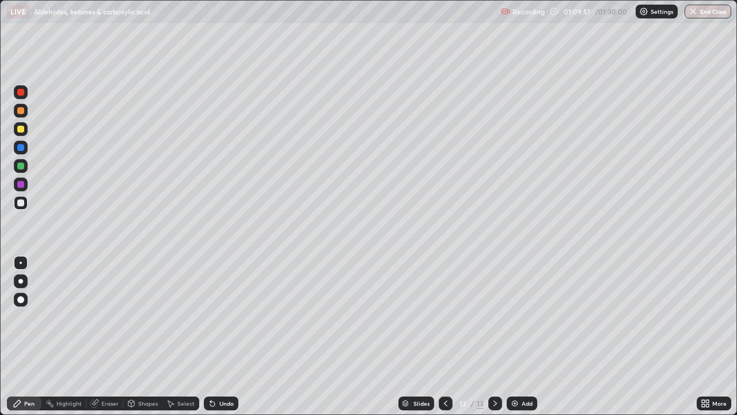
click at [20, 200] on div at bounding box center [20, 202] width 7 height 7
click at [22, 149] on div at bounding box center [20, 147] width 7 height 7
click at [20, 203] on div at bounding box center [20, 202] width 7 height 7
click at [112, 372] on div "Eraser" at bounding box center [104, 403] width 37 height 14
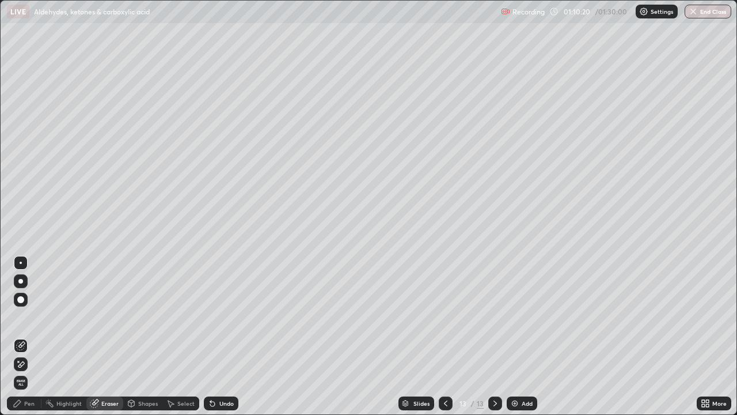
click at [26, 372] on div "Pen" at bounding box center [24, 403] width 35 height 14
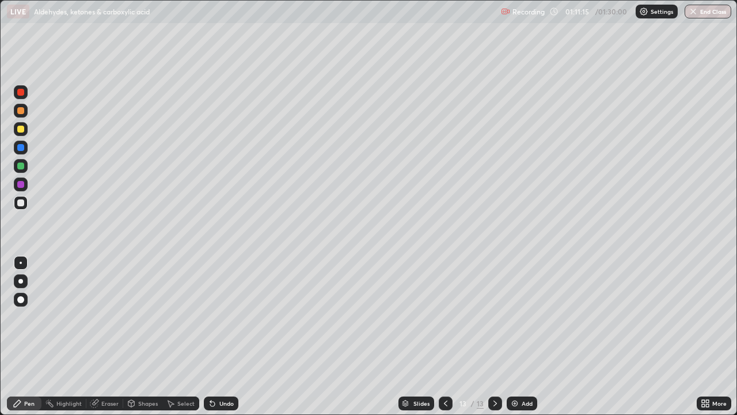
click at [21, 92] on div at bounding box center [20, 92] width 7 height 7
click at [20, 145] on div at bounding box center [20, 147] width 7 height 7
click at [23, 131] on div at bounding box center [20, 129] width 7 height 7
click at [25, 185] on div at bounding box center [21, 184] width 14 height 14
click at [514, 372] on img at bounding box center [514, 403] width 9 height 9
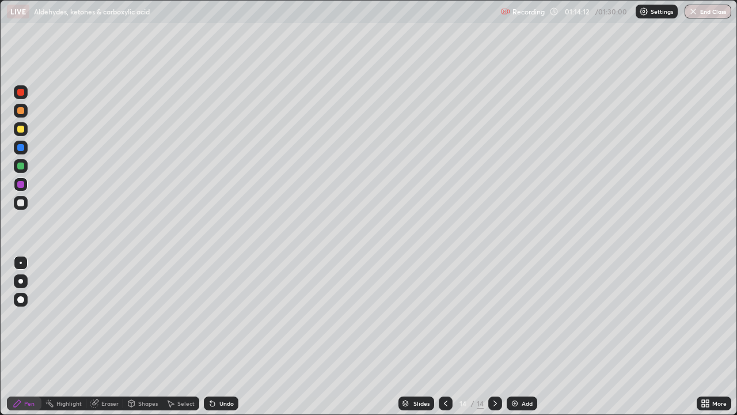
click at [22, 202] on div at bounding box center [20, 202] width 7 height 7
click at [21, 185] on div at bounding box center [20, 184] width 7 height 7
click at [216, 372] on div "Undo" at bounding box center [221, 403] width 35 height 14
click at [21, 203] on div at bounding box center [20, 202] width 7 height 7
click at [21, 152] on div at bounding box center [21, 148] width 14 height 14
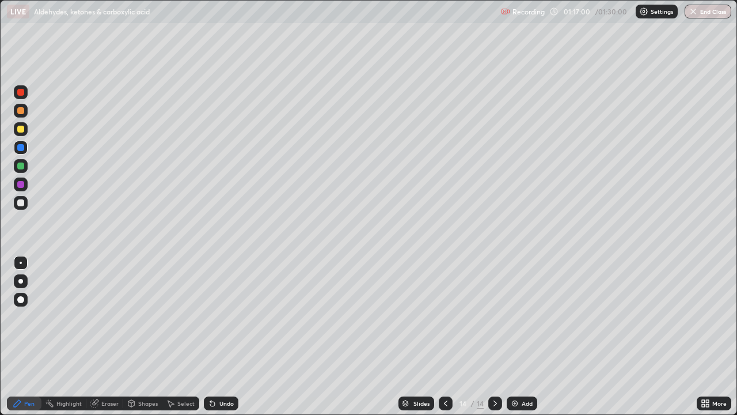
click at [24, 128] on div at bounding box center [20, 129] width 7 height 7
click at [519, 372] on div "Add" at bounding box center [522, 403] width 31 height 14
click at [21, 203] on div at bounding box center [20, 202] width 7 height 7
click at [20, 146] on div at bounding box center [20, 147] width 7 height 7
click at [104, 372] on div "Eraser" at bounding box center [109, 403] width 17 height 6
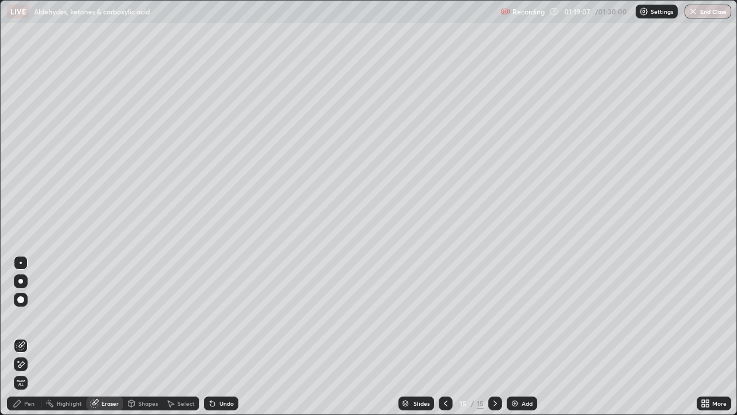
click at [23, 372] on div "Pen" at bounding box center [24, 403] width 35 height 14
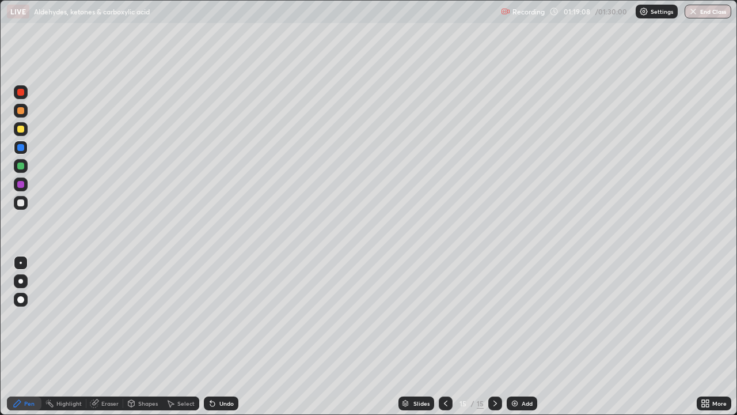
click at [20, 203] on div at bounding box center [20, 202] width 7 height 7
click at [18, 183] on div at bounding box center [20, 184] width 7 height 7
click at [22, 204] on div at bounding box center [20, 202] width 7 height 7
click at [98, 372] on icon at bounding box center [94, 403] width 9 height 9
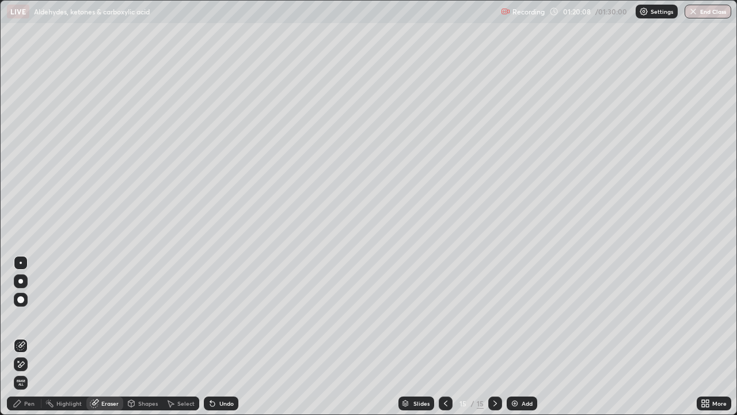
click at [440, 372] on div at bounding box center [446, 403] width 14 height 14
click at [499, 372] on div at bounding box center [495, 403] width 14 height 14
click at [444, 372] on icon at bounding box center [445, 403] width 9 height 9
click at [493, 372] on icon at bounding box center [495, 403] width 9 height 9
click at [113, 372] on div "Eraser" at bounding box center [109, 403] width 17 height 6
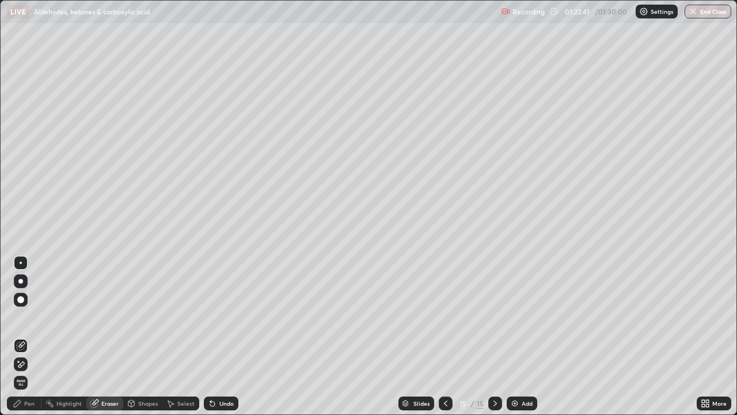
click at [33, 372] on div "Pen" at bounding box center [24, 403] width 35 height 14
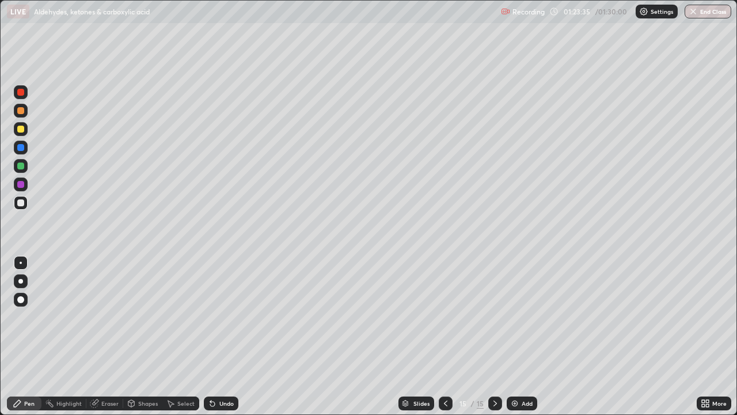
click at [105, 372] on div "Eraser" at bounding box center [109, 403] width 17 height 6
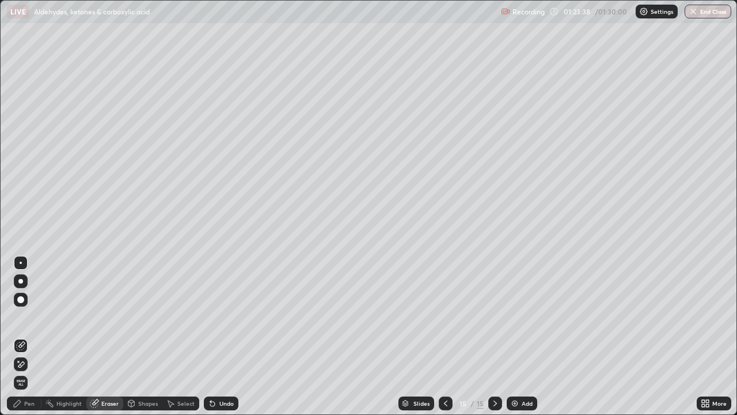
click at [26, 372] on div "Pen" at bounding box center [29, 403] width 10 height 6
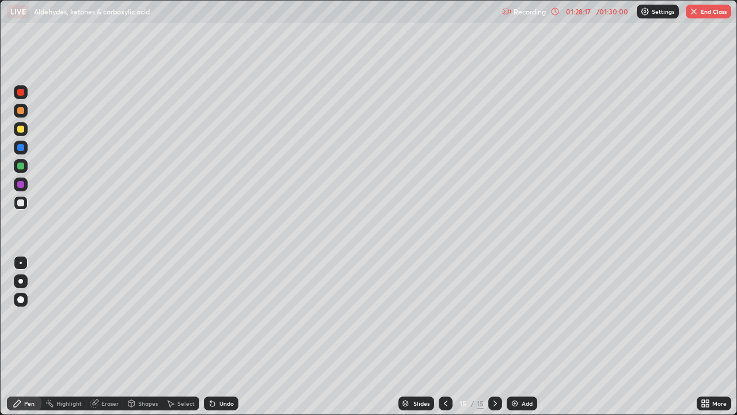
click at [221, 372] on div "Undo" at bounding box center [226, 403] width 14 height 6
click at [235, 372] on div "Undo" at bounding box center [221, 403] width 35 height 14
click at [229, 372] on div "Undo" at bounding box center [226, 403] width 14 height 6
click at [224, 372] on div "Undo" at bounding box center [226, 403] width 14 height 6
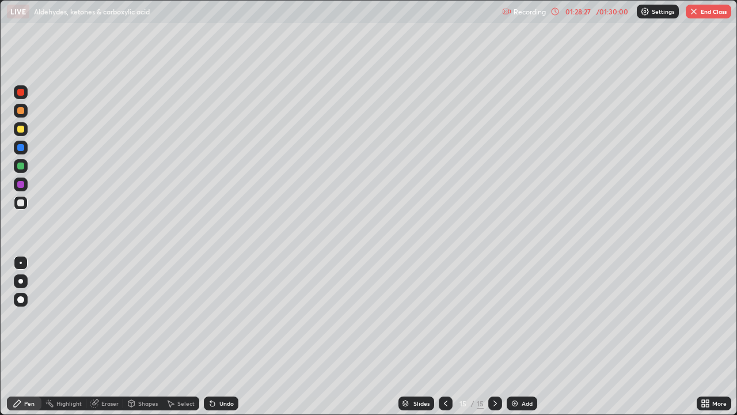
click at [715, 8] on button "End Class" at bounding box center [709, 12] width 46 height 14
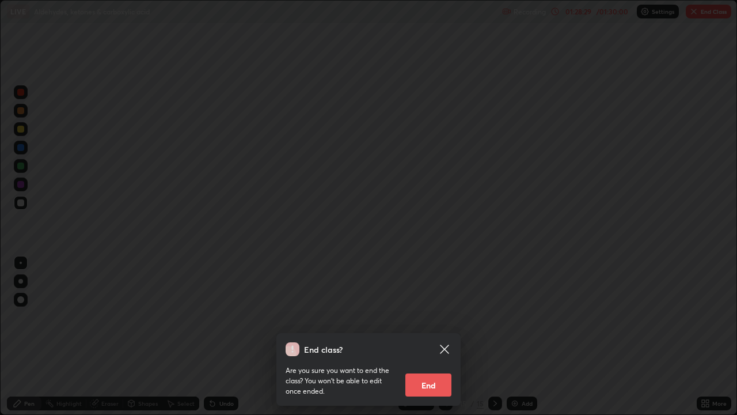
click at [687, 267] on div "End class? Are you sure you want to end the class? You won’t be able to edit on…" at bounding box center [368, 207] width 737 height 415
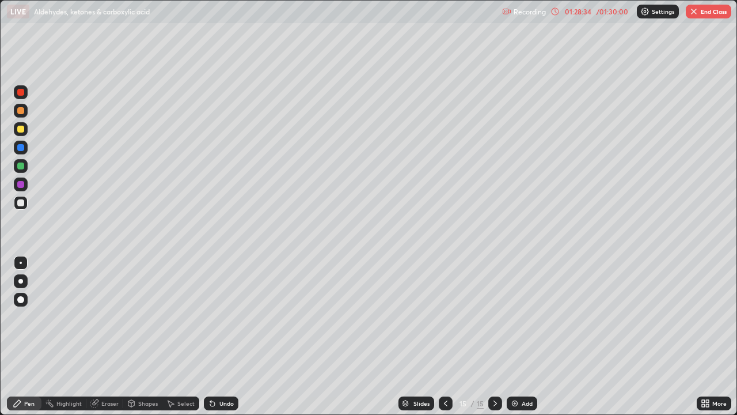
click at [711, 9] on button "End Class" at bounding box center [709, 12] width 46 height 14
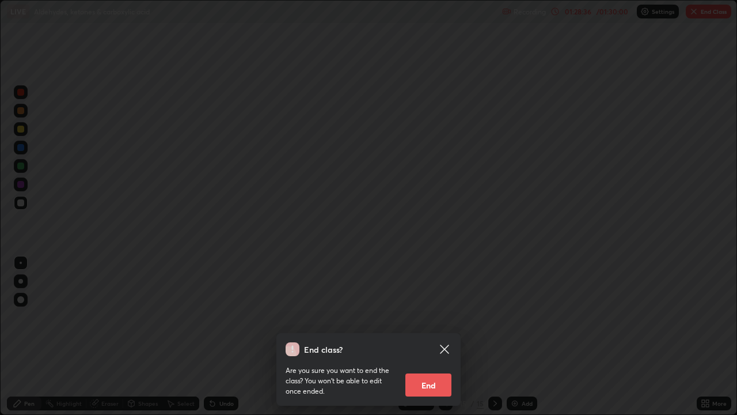
click at [431, 372] on button "End" at bounding box center [429, 384] width 46 height 23
